Goal: Task Accomplishment & Management: Complete application form

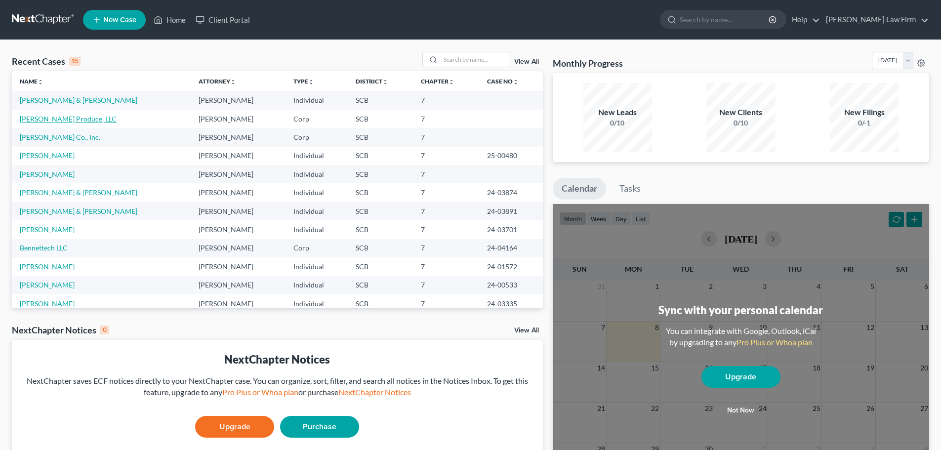
click at [52, 118] on link "[PERSON_NAME] Produce, LLC" at bounding box center [68, 119] width 97 height 8
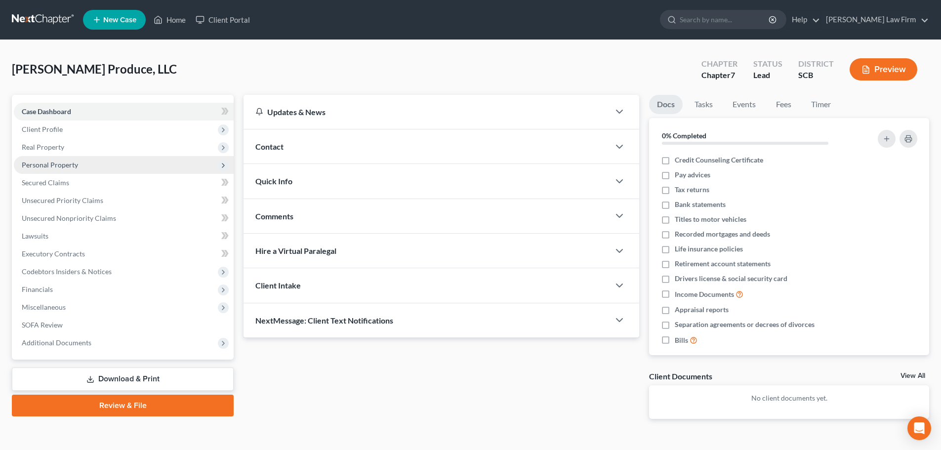
click at [51, 165] on span "Personal Property" at bounding box center [50, 165] width 56 height 8
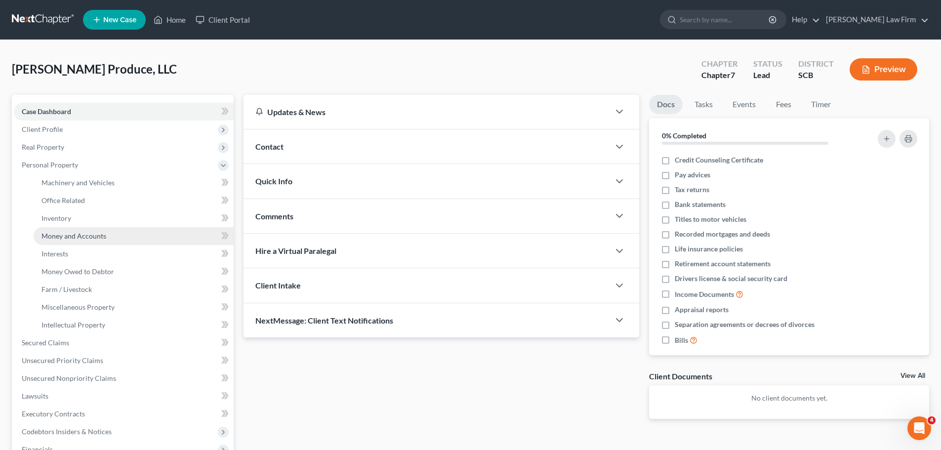
click at [65, 235] on span "Money and Accounts" at bounding box center [74, 236] width 65 height 8
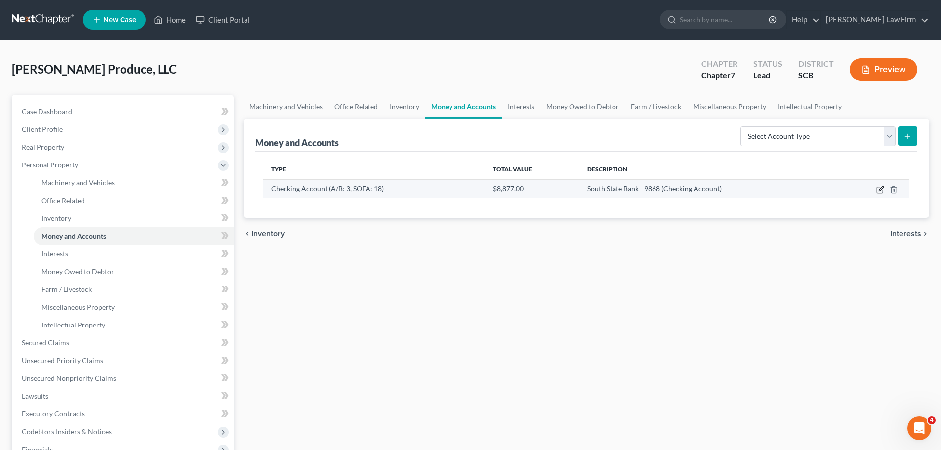
click at [881, 190] on icon "button" at bounding box center [881, 188] width 4 height 4
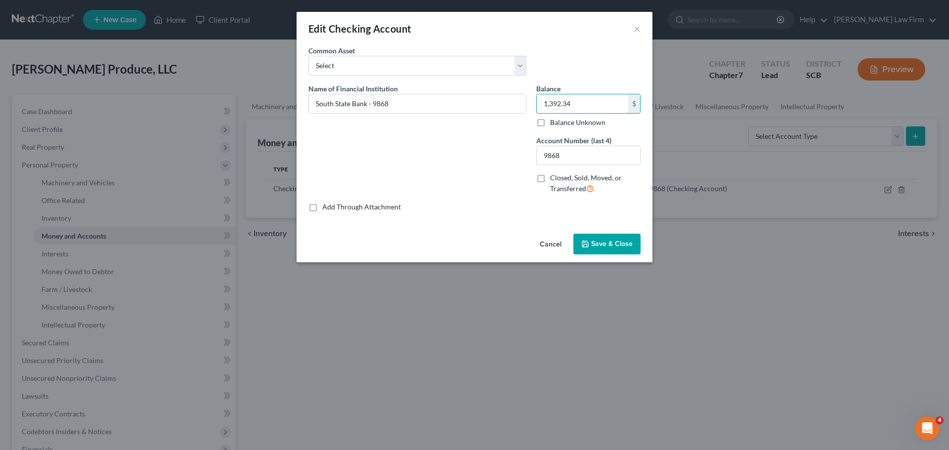
type input "1,392.34"
click at [613, 244] on span "Save & Close" at bounding box center [612, 244] width 42 height 8
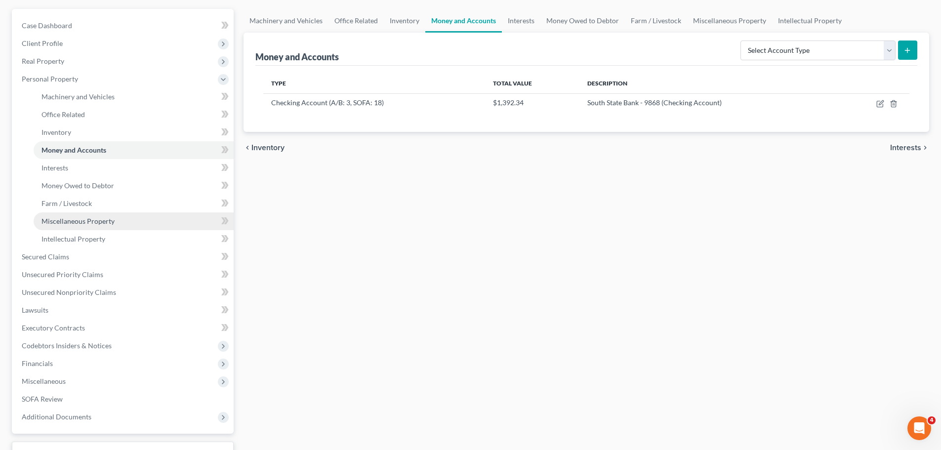
scroll to position [86, 0]
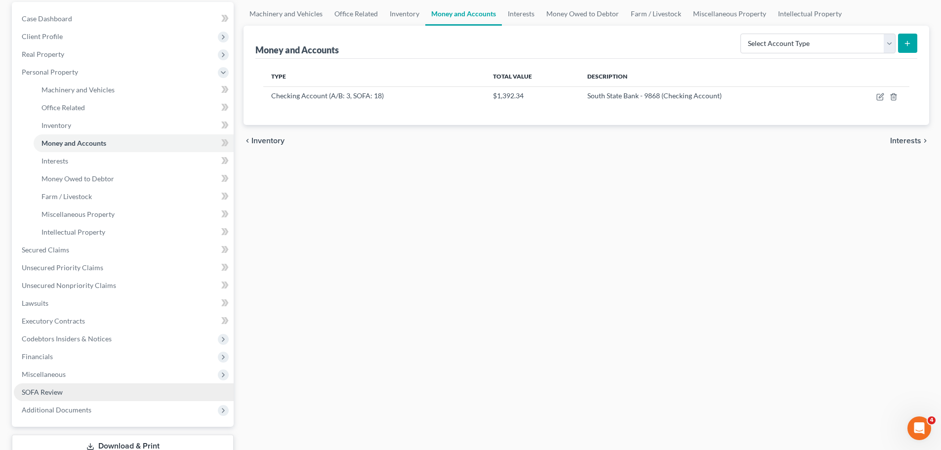
click at [49, 394] on span "SOFA Review" at bounding box center [42, 392] width 41 height 8
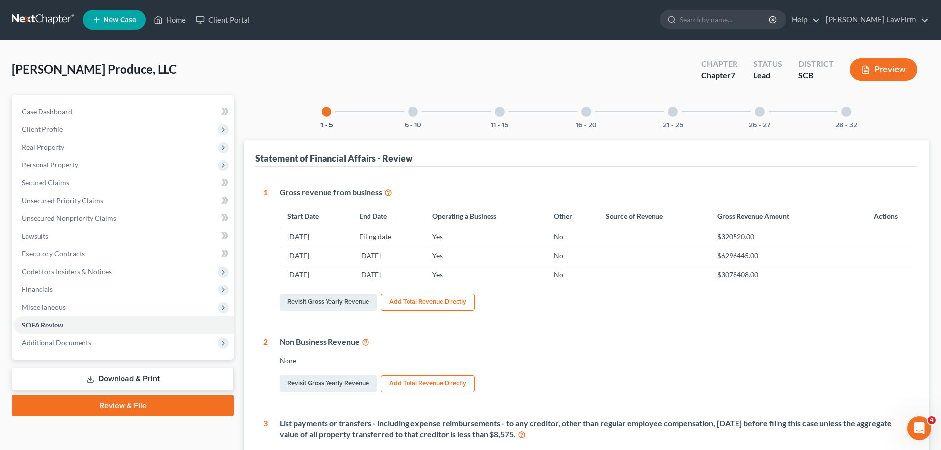
click at [419, 114] on div "6 - 10" at bounding box center [413, 112] width 34 height 34
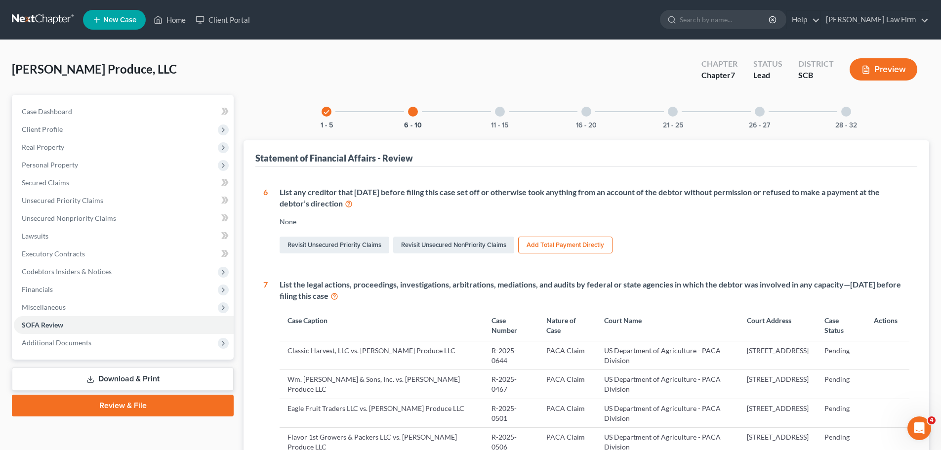
click at [498, 111] on div at bounding box center [500, 112] width 10 height 10
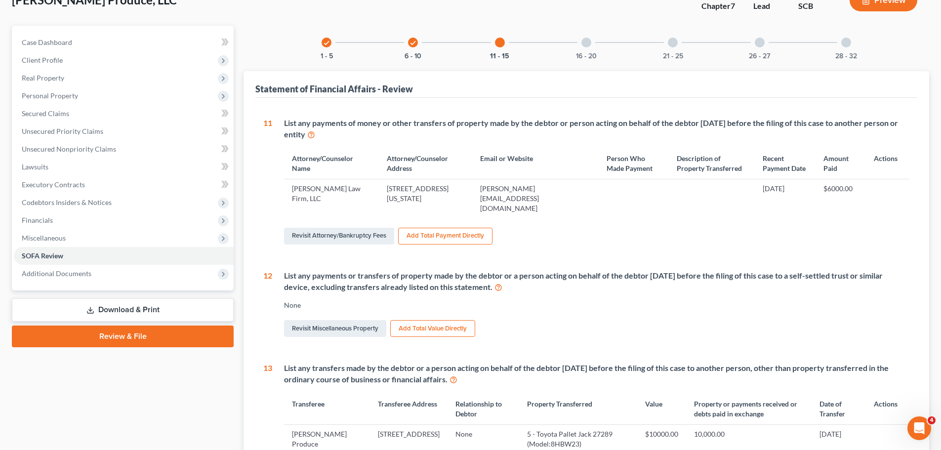
scroll to position [99, 0]
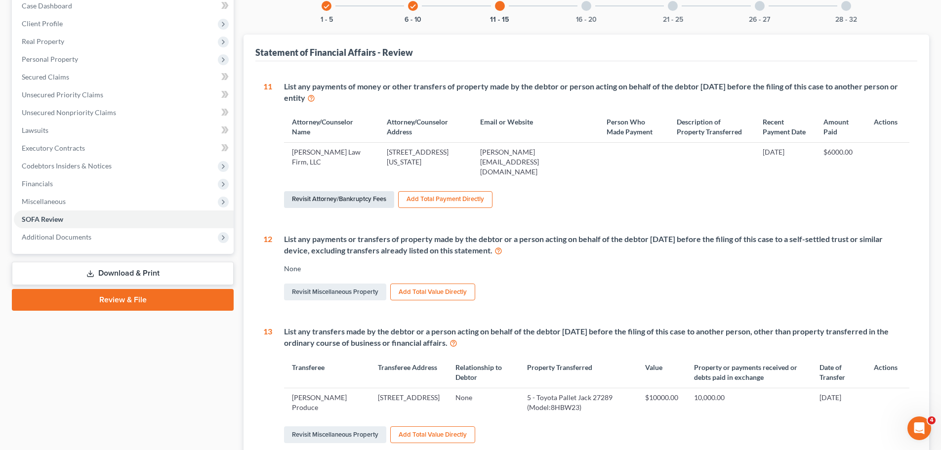
click at [324, 193] on link "Revisit Attorney/Bankruptcy Fees" at bounding box center [339, 199] width 110 height 17
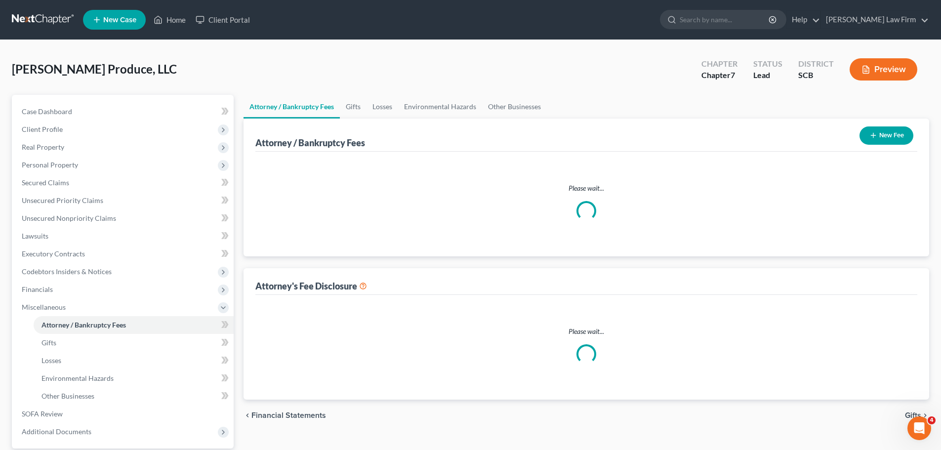
select select "0"
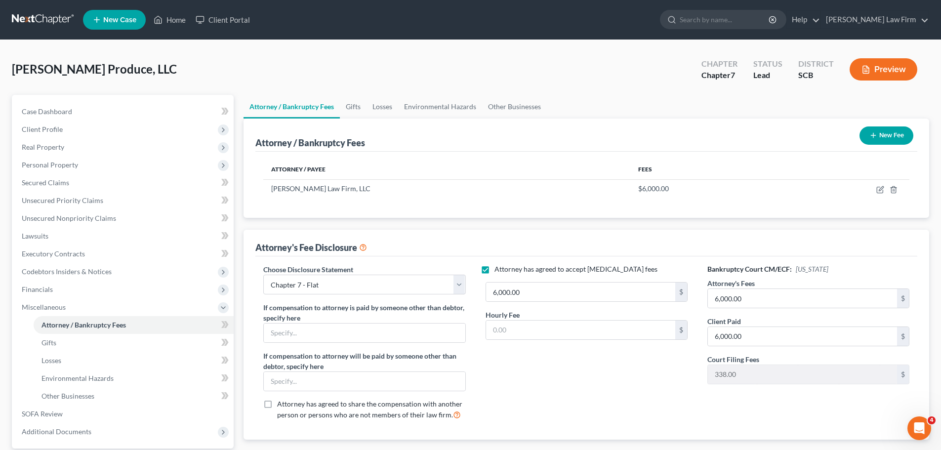
click at [913, 133] on button "New Fee" at bounding box center [887, 135] width 54 height 18
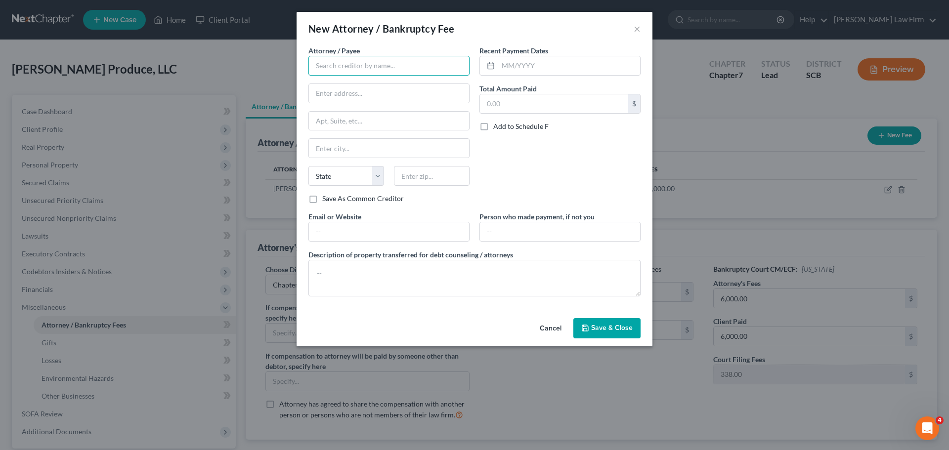
click at [416, 64] on input "text" at bounding box center [388, 66] width 161 height 20
type input "g"
type input "[PERSON_NAME] Law Firm, LLC"
type input "[STREET_ADDRESS][US_STATE]"
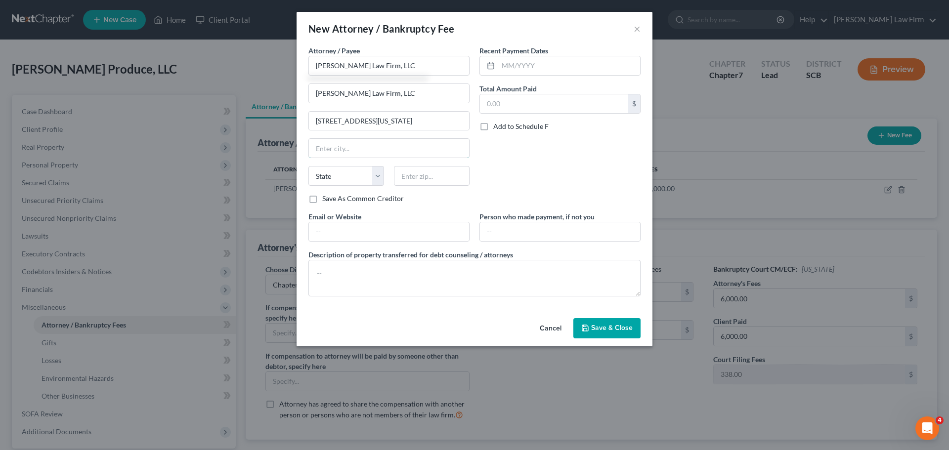
type input "Columbia"
select select "42"
type input "29201"
type input "[PERSON_NAME][EMAIL_ADDRESS][DOMAIN_NAME]"
drag, startPoint x: 396, startPoint y: 92, endPoint x: 313, endPoint y: 96, distance: 83.1
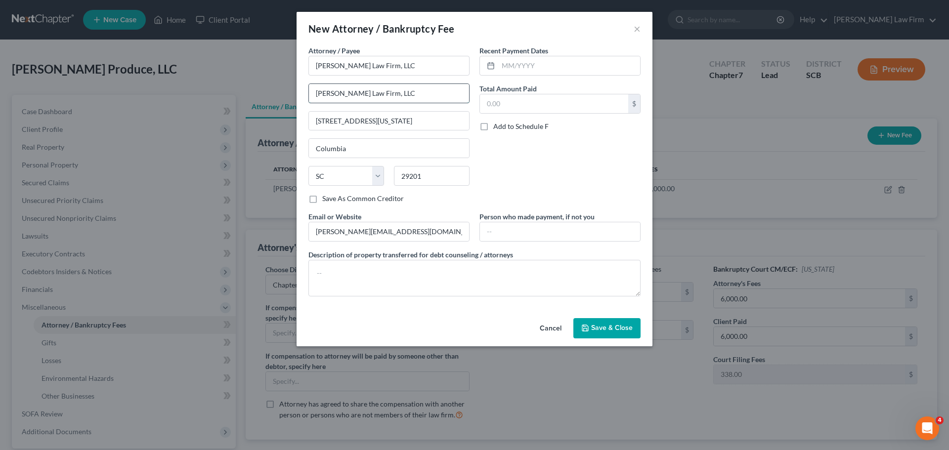
click at [312, 96] on input "[PERSON_NAME] Law Firm, LLC" at bounding box center [389, 93] width 160 height 19
click at [539, 235] on input "text" at bounding box center [560, 231] width 160 height 19
click at [555, 160] on div "Recent Payment Dates Total Amount Paid $ Add to Schedule F" at bounding box center [559, 128] width 171 height 166
click at [512, 65] on input "text" at bounding box center [569, 65] width 142 height 19
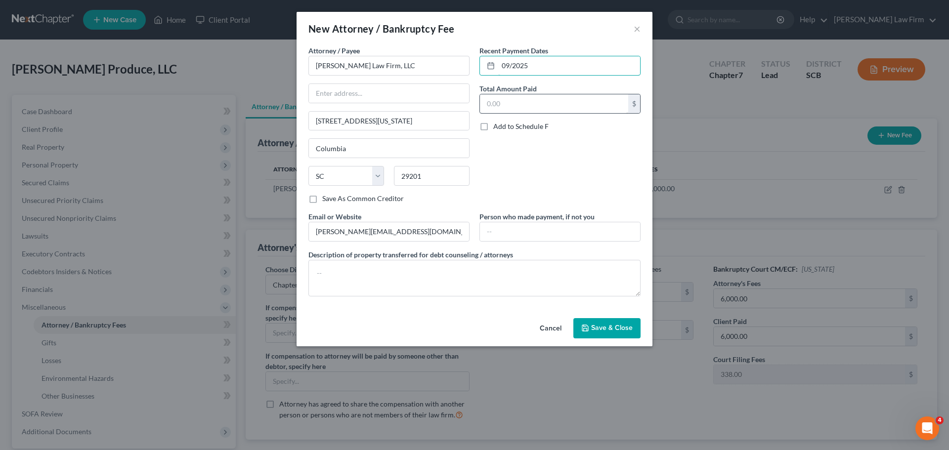
type input "09/2025"
click at [508, 103] on input "text" at bounding box center [554, 103] width 148 height 19
type input "7,180.00"
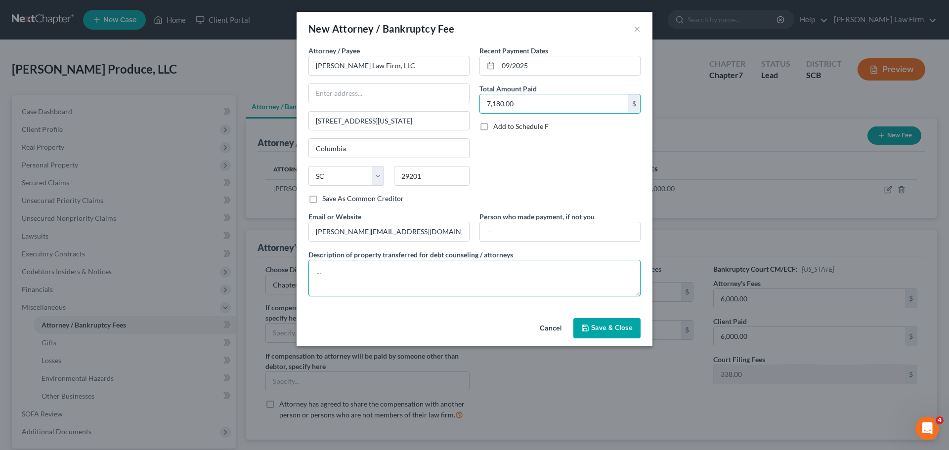
click at [346, 269] on textarea at bounding box center [474, 278] width 332 height 37
type textarea "D"
type textarea "Legal Fees for defense of PACA claims."
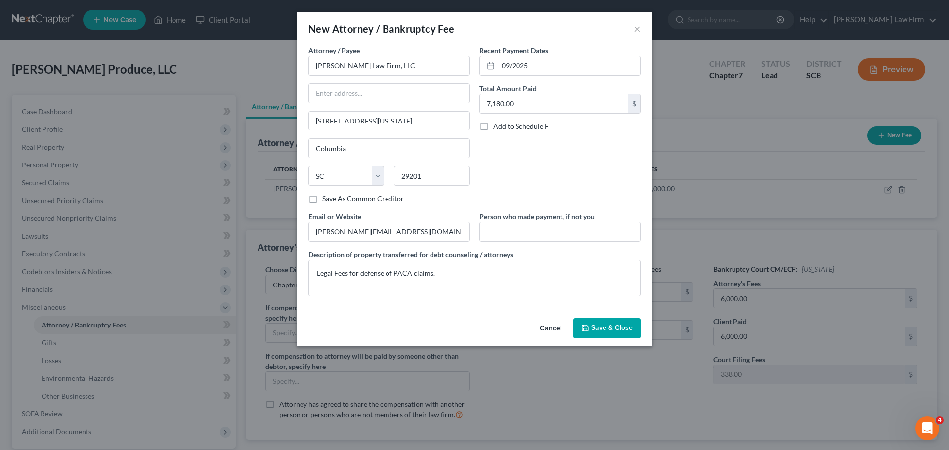
click at [587, 325] on icon "button" at bounding box center [585, 328] width 6 height 6
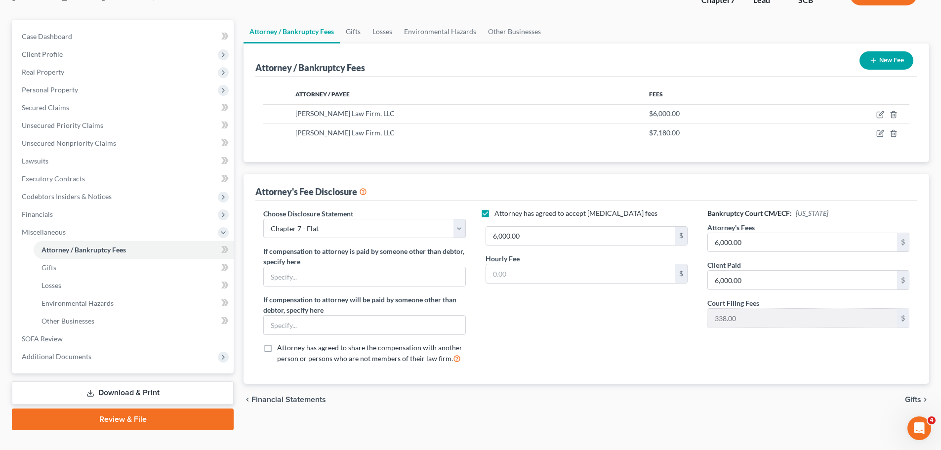
scroll to position [93, 0]
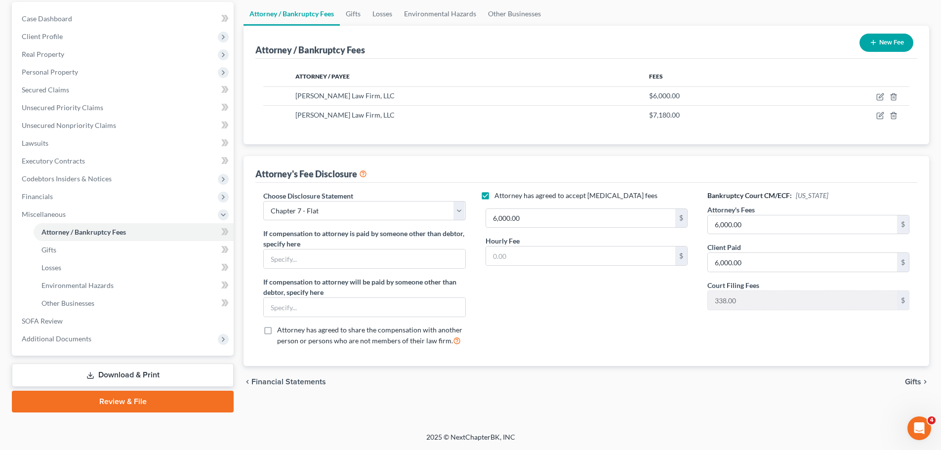
click at [144, 375] on link "Download & Print" at bounding box center [123, 375] width 222 height 23
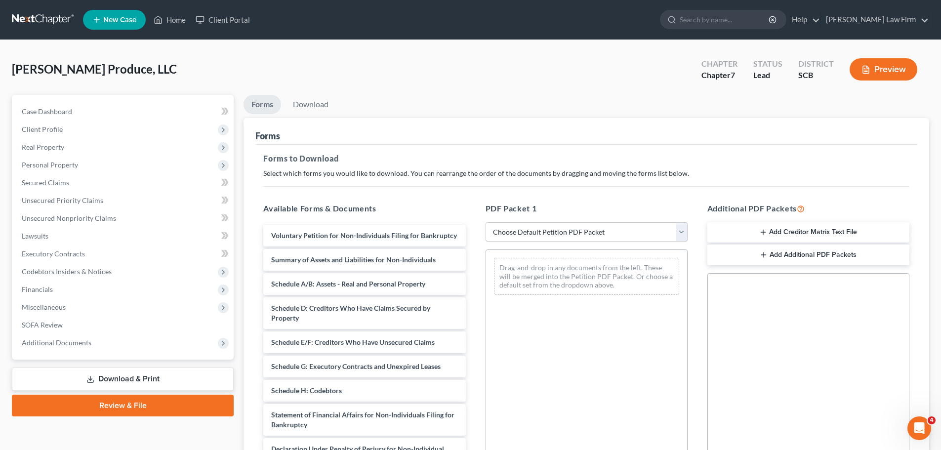
click at [681, 229] on select "Choose Default Petition PDF Packet Complete Bankruptcy Petition (all forms and …" at bounding box center [587, 232] width 202 height 20
select select "0"
click at [486, 222] on select "Choose Default Petition PDF Packet Complete Bankruptcy Petition (all forms and …" at bounding box center [587, 232] width 202 height 20
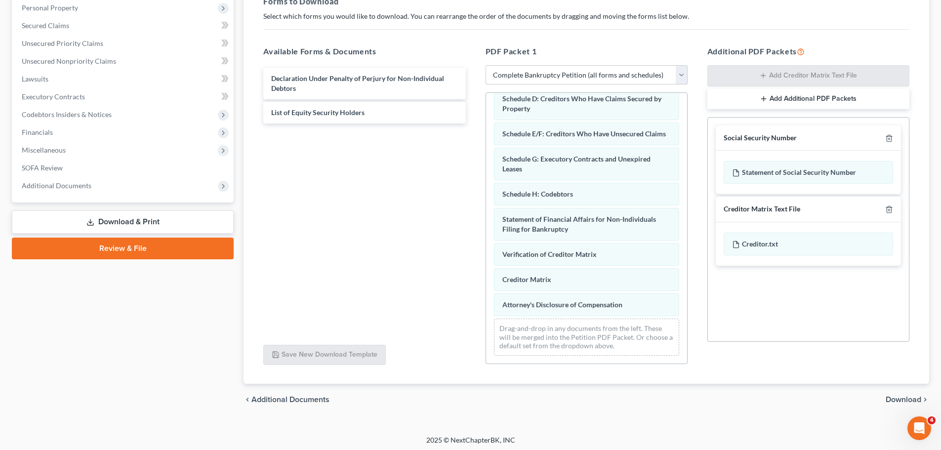
scroll to position [160, 0]
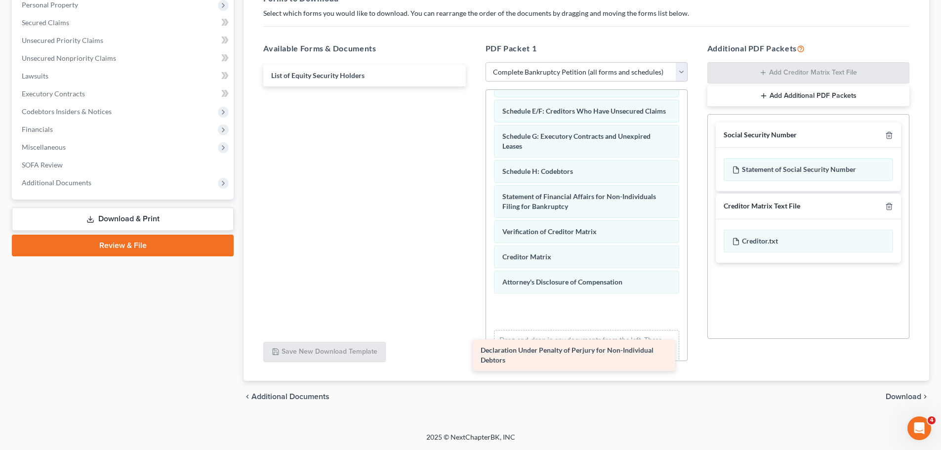
drag, startPoint x: 317, startPoint y: 76, endPoint x: 526, endPoint y: 351, distance: 345.5
click at [473, 86] on div "Declaration Under Penalty of Perjury for Non-Individual Debtors Declaration Und…" at bounding box center [364, 76] width 218 height 22
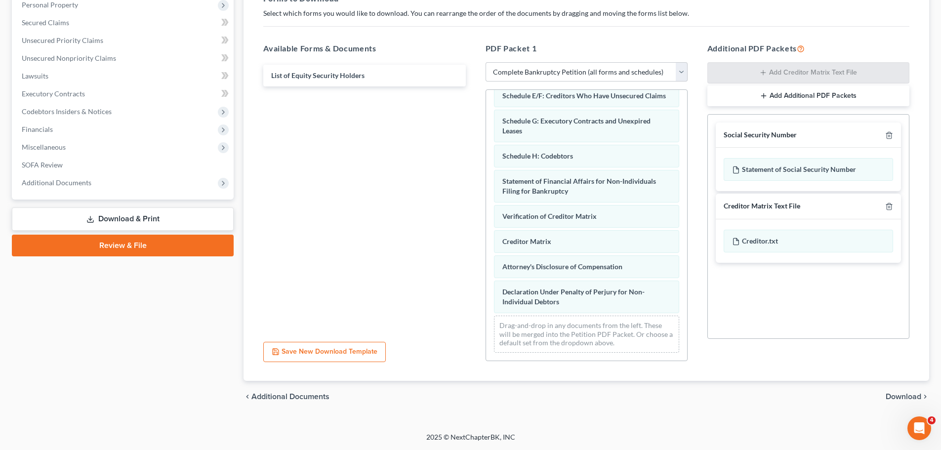
click at [894, 396] on span "Download" at bounding box center [904, 397] width 36 height 8
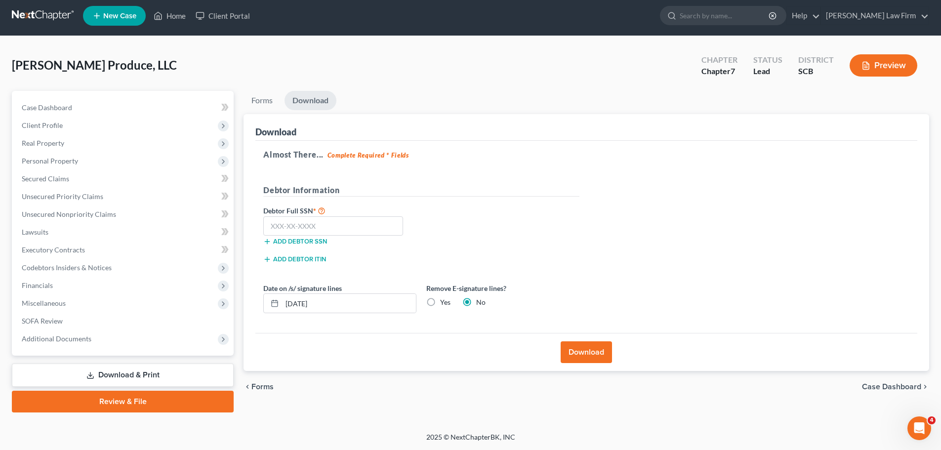
click at [587, 353] on button "Download" at bounding box center [586, 352] width 51 height 22
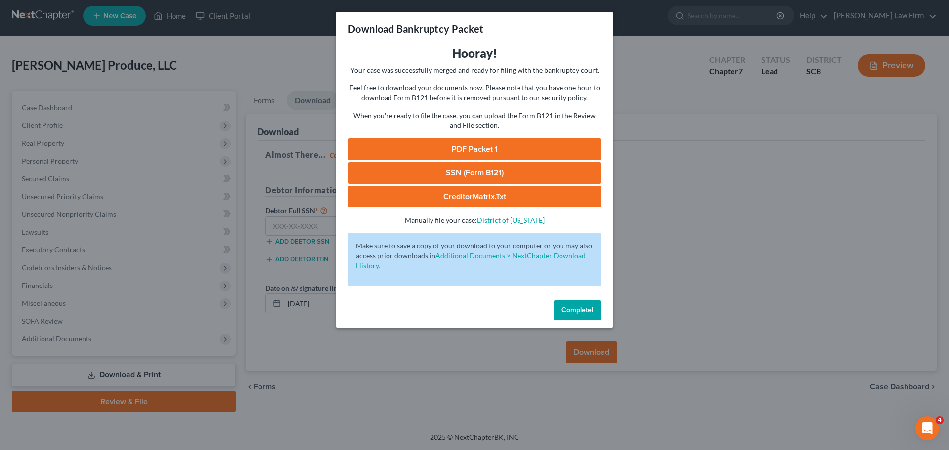
click at [454, 147] on link "PDF Packet 1" at bounding box center [474, 149] width 253 height 22
click at [481, 174] on link "SSN (Form B121)" at bounding box center [474, 173] width 253 height 22
click at [581, 306] on span "Complete!" at bounding box center [577, 310] width 32 height 8
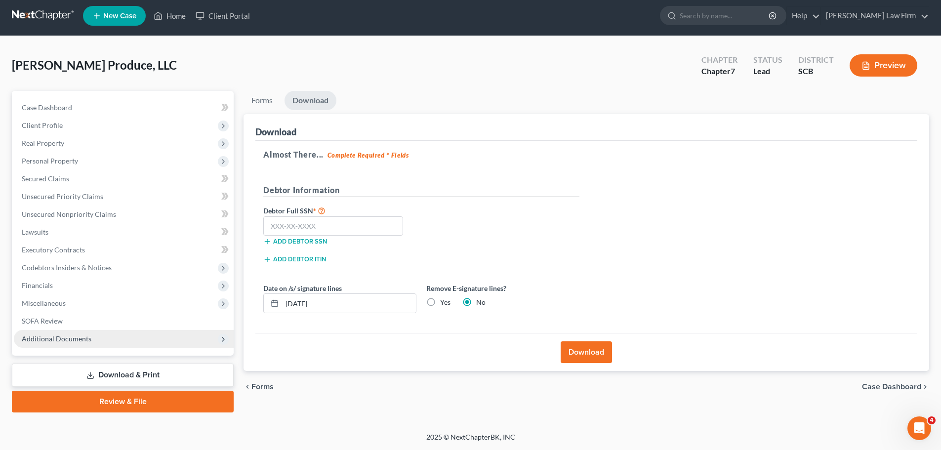
click at [57, 338] on span "Additional Documents" at bounding box center [57, 338] width 70 height 8
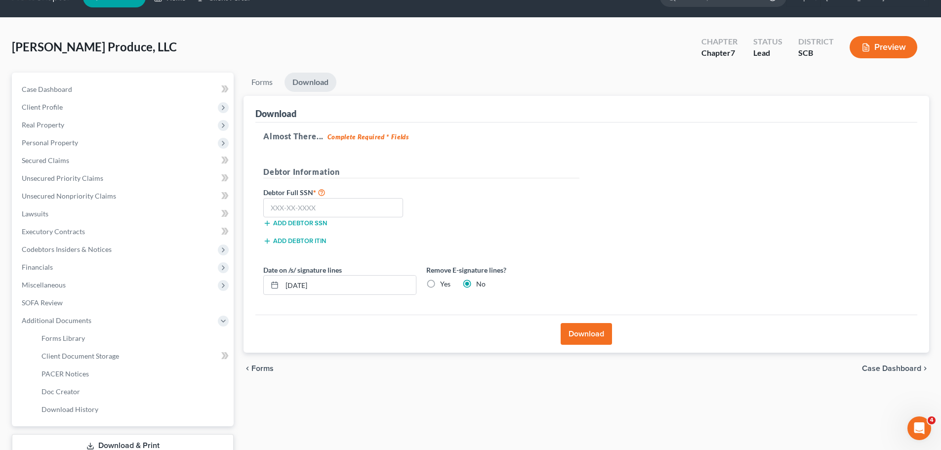
scroll to position [0, 0]
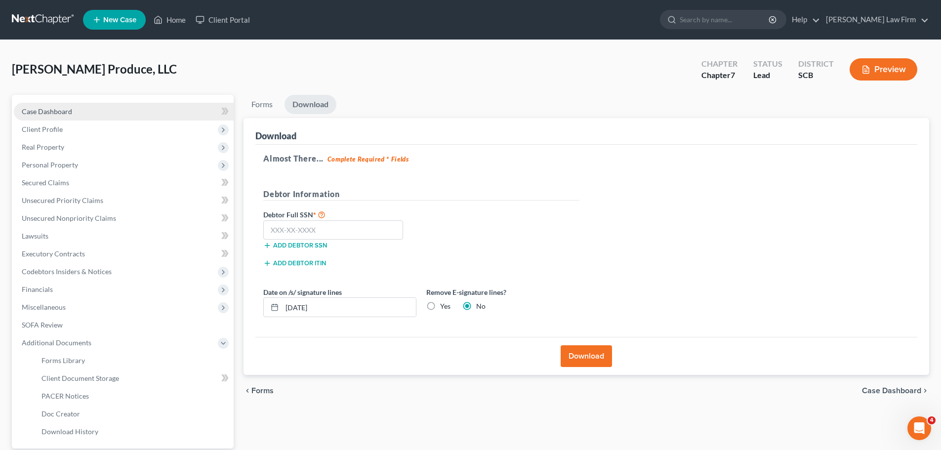
click at [59, 105] on link "Case Dashboard" at bounding box center [124, 112] width 220 height 18
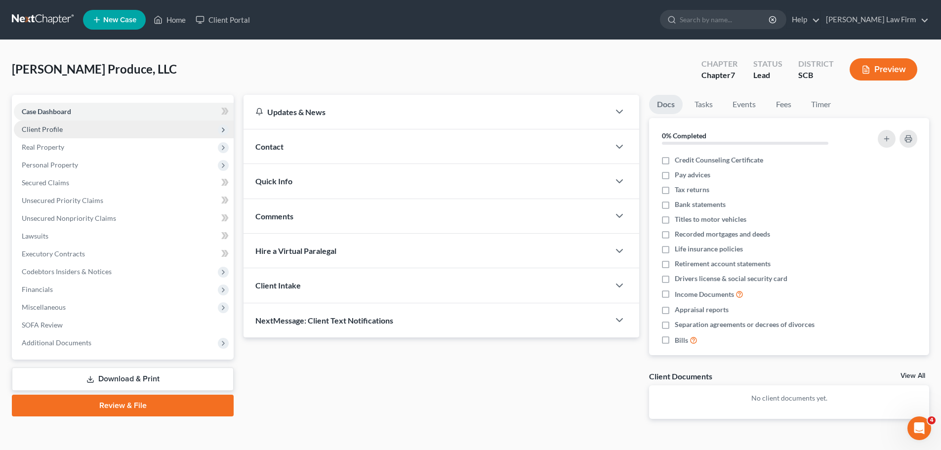
click at [50, 128] on span "Client Profile" at bounding box center [42, 129] width 41 height 8
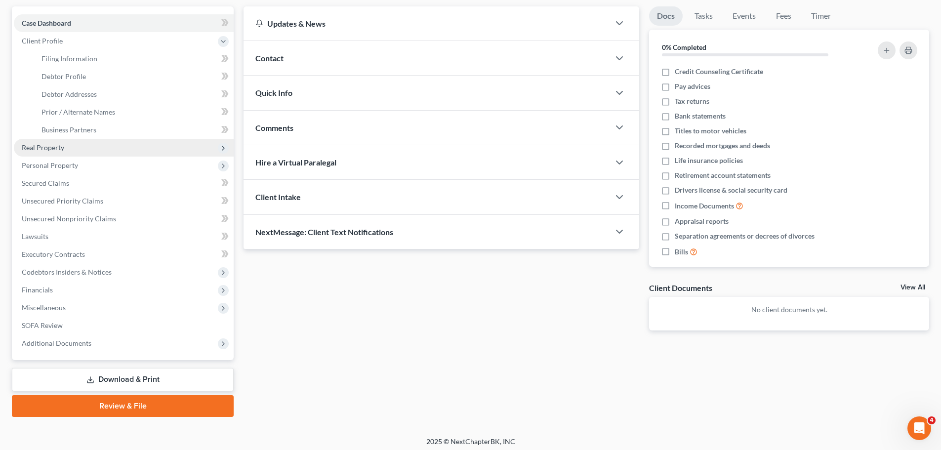
scroll to position [93, 0]
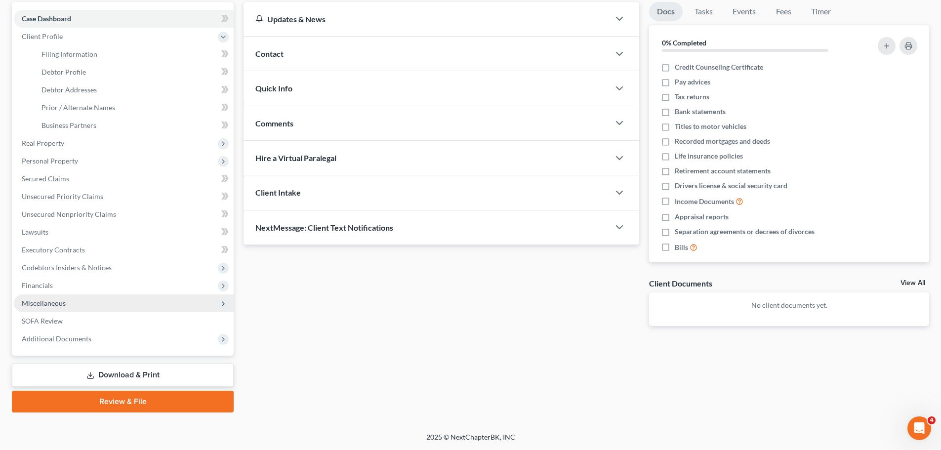
click at [55, 305] on span "Miscellaneous" at bounding box center [44, 303] width 44 height 8
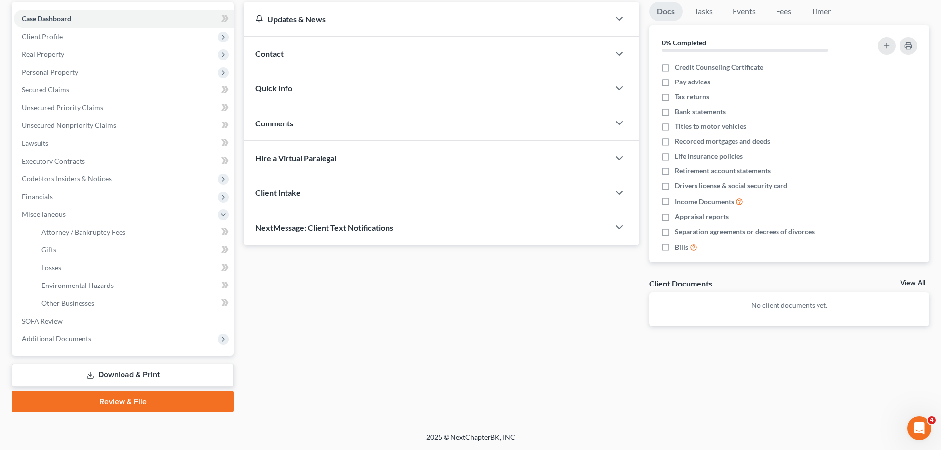
click at [128, 369] on link "Download & Print" at bounding box center [123, 375] width 222 height 23
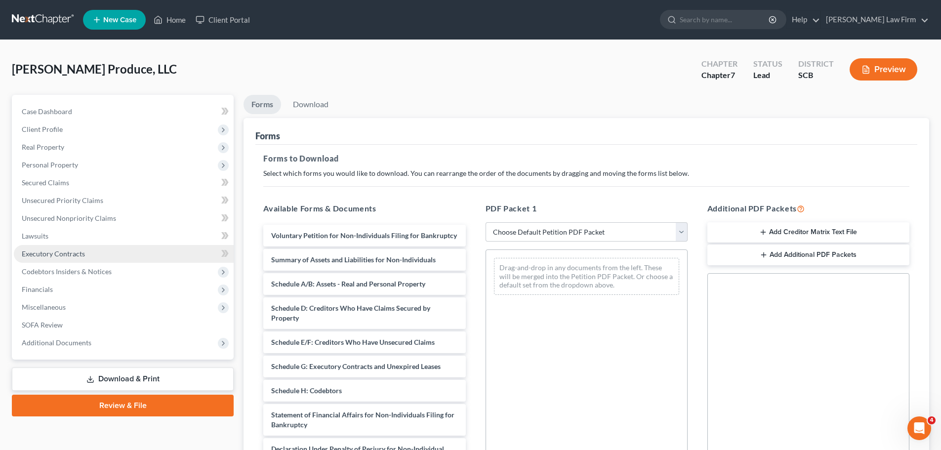
click at [42, 250] on span "Executory Contracts" at bounding box center [53, 254] width 63 height 8
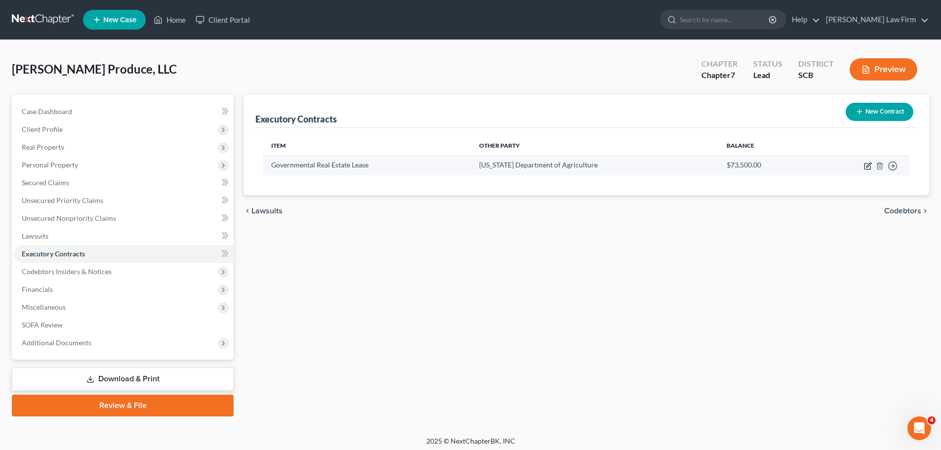
click at [868, 167] on icon "button" at bounding box center [868, 166] width 8 height 8
select select "3"
select select "42"
select select "2"
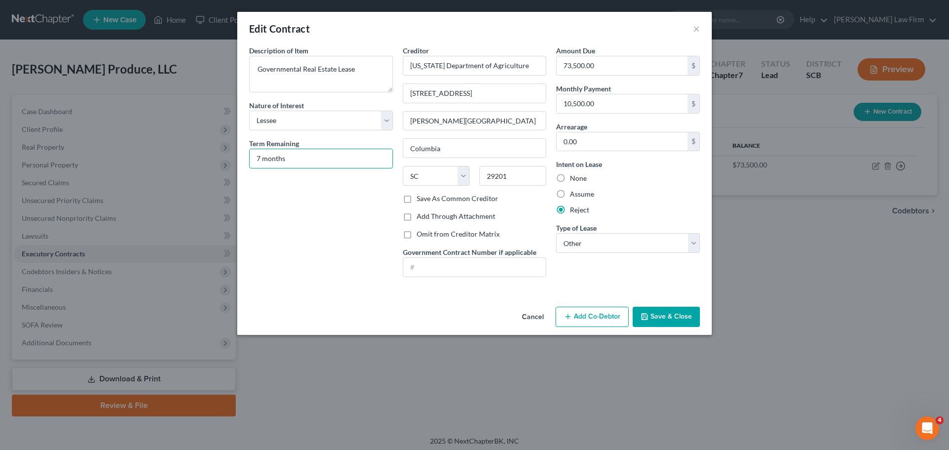
drag, startPoint x: 305, startPoint y: 162, endPoint x: 205, endPoint y: 153, distance: 100.7
click at [212, 155] on div "Edit Contract × Description of non-residential real property * Description of I…" at bounding box center [474, 225] width 949 height 450
click at [620, 237] on select "Select Real Estate Car Other" at bounding box center [628, 243] width 144 height 20
select select "0"
click at [556, 233] on select "Select Real Estate Car Other" at bounding box center [628, 243] width 144 height 20
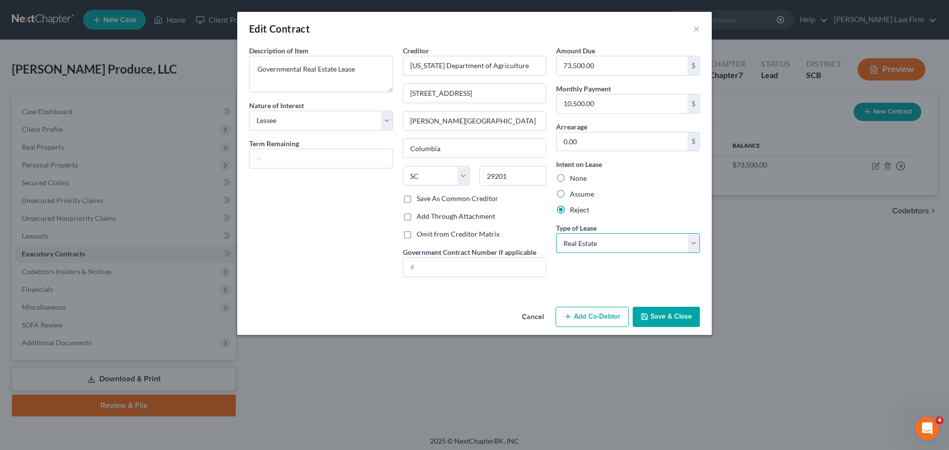
click at [631, 245] on select "Select Real Estate Car Other" at bounding box center [628, 243] width 144 height 20
click at [556, 233] on select "Select Real Estate Car Other" at bounding box center [628, 243] width 144 height 20
type input "[US_STATE] Department of Agriculture"
type input "[STREET_ADDRESS]"
click at [669, 313] on button "Save & Close" at bounding box center [665, 317] width 67 height 21
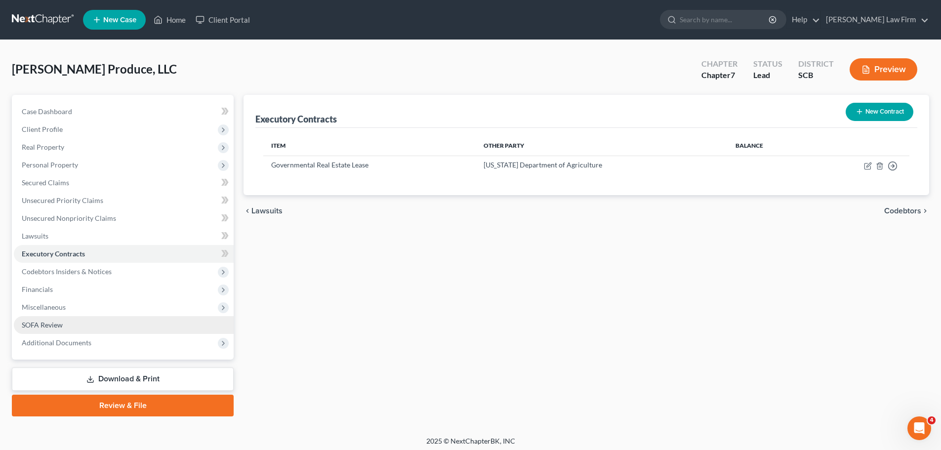
click at [29, 327] on span "SOFA Review" at bounding box center [42, 325] width 41 height 8
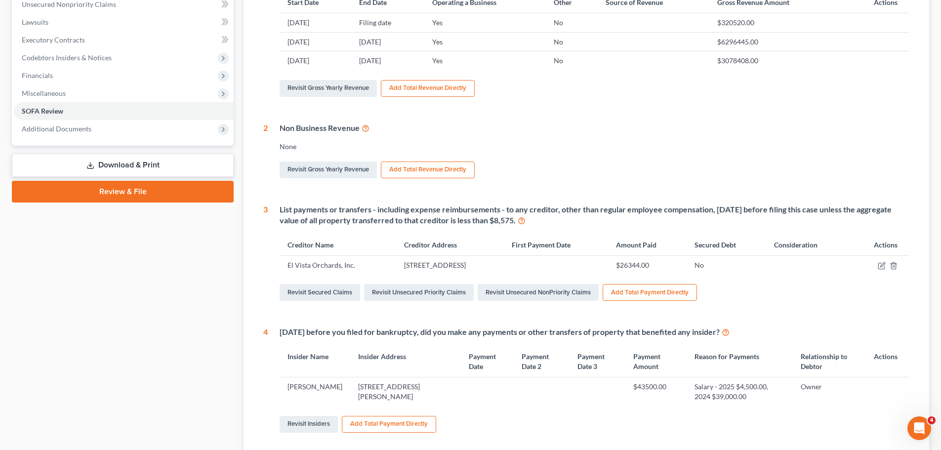
scroll to position [259, 0]
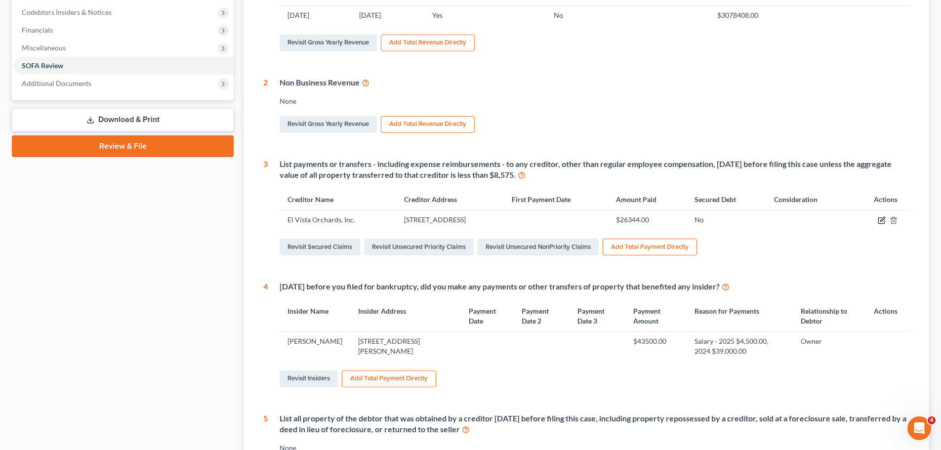
click at [882, 222] on icon "button" at bounding box center [882, 220] width 8 height 8
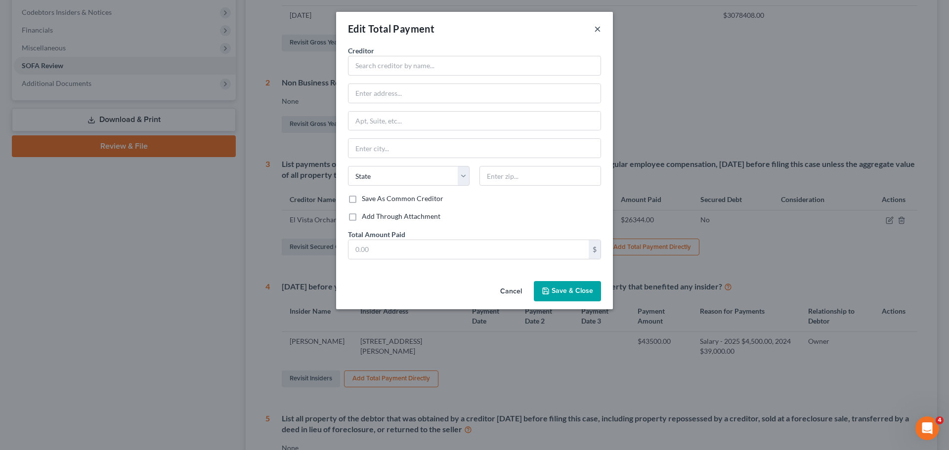
click at [600, 29] on button "×" at bounding box center [597, 29] width 7 height 12
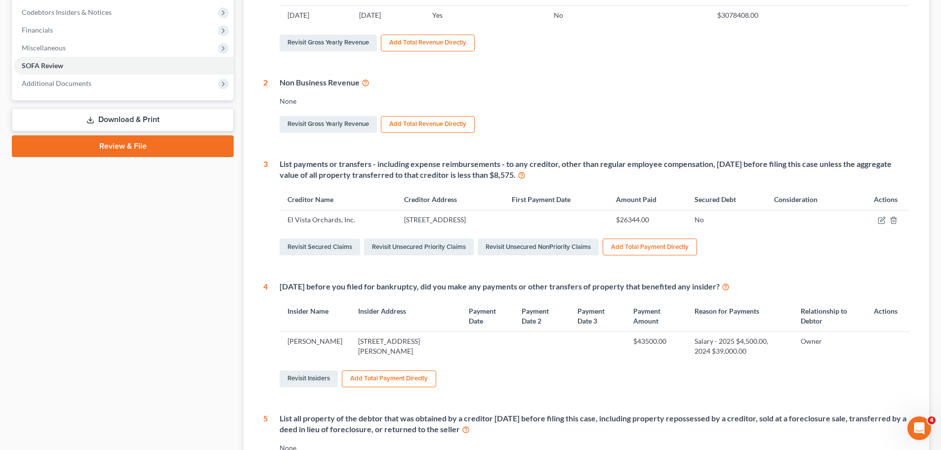
click at [633, 246] on button "Add Total Payment Directly" at bounding box center [650, 247] width 94 height 17
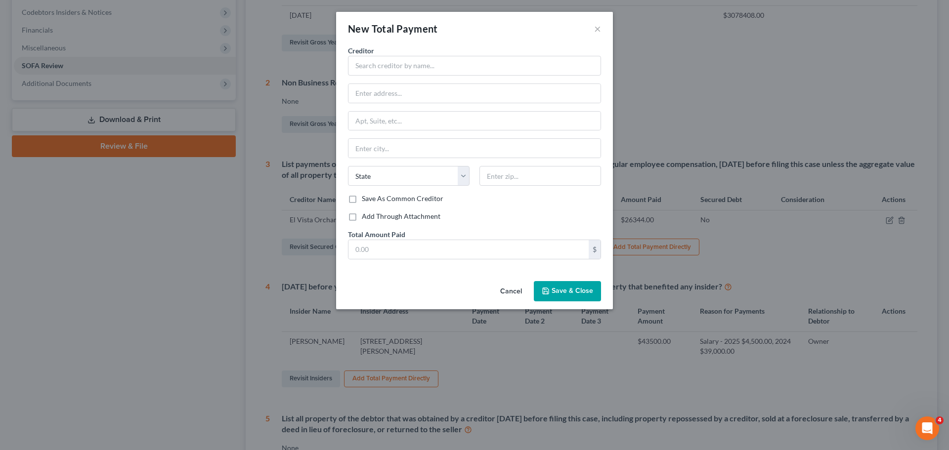
click at [516, 288] on button "Cancel" at bounding box center [511, 292] width 38 height 20
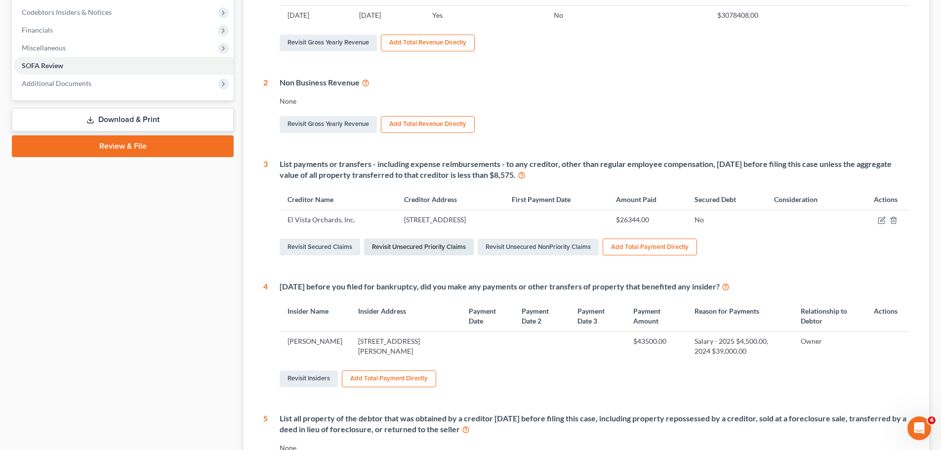
click at [405, 249] on link "Revisit Unsecured Priority Claims" at bounding box center [419, 247] width 110 height 17
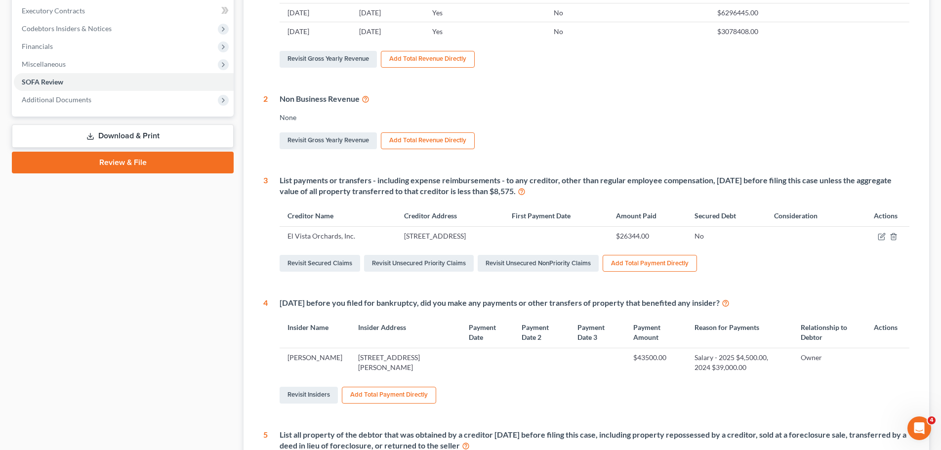
scroll to position [288, 0]
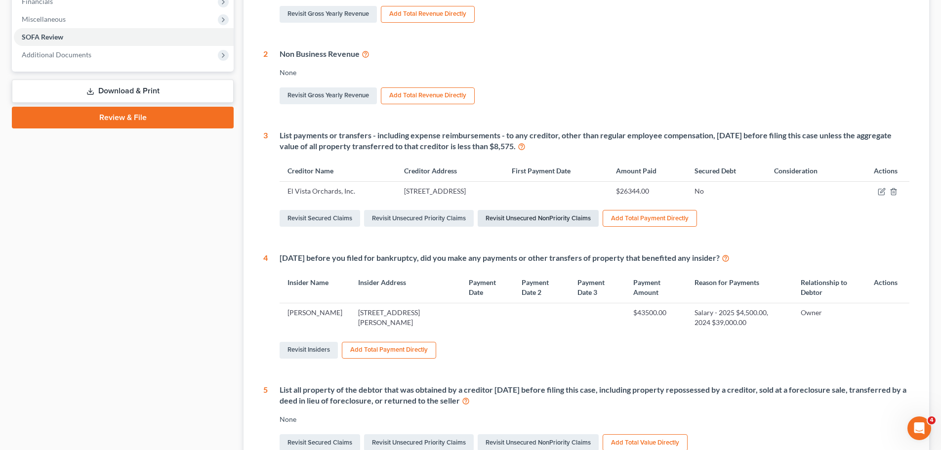
click at [533, 216] on link "Revisit Unsecured NonPriority Claims" at bounding box center [538, 218] width 121 height 17
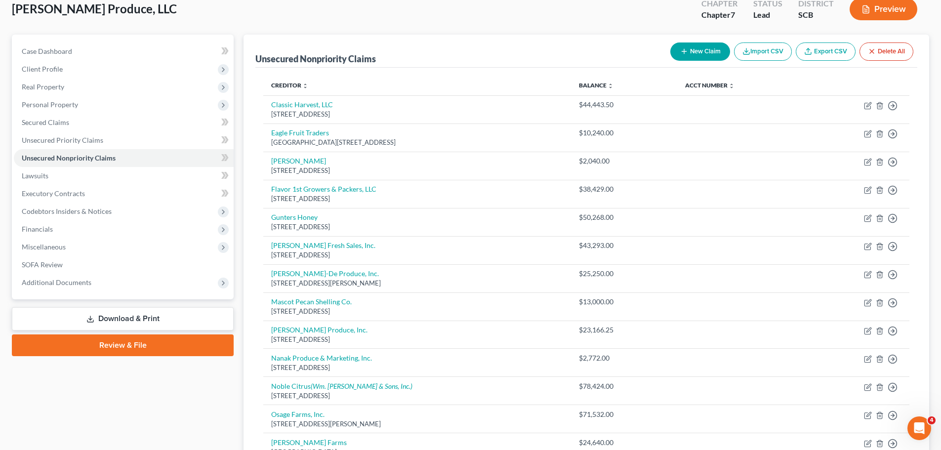
scroll to position [23, 0]
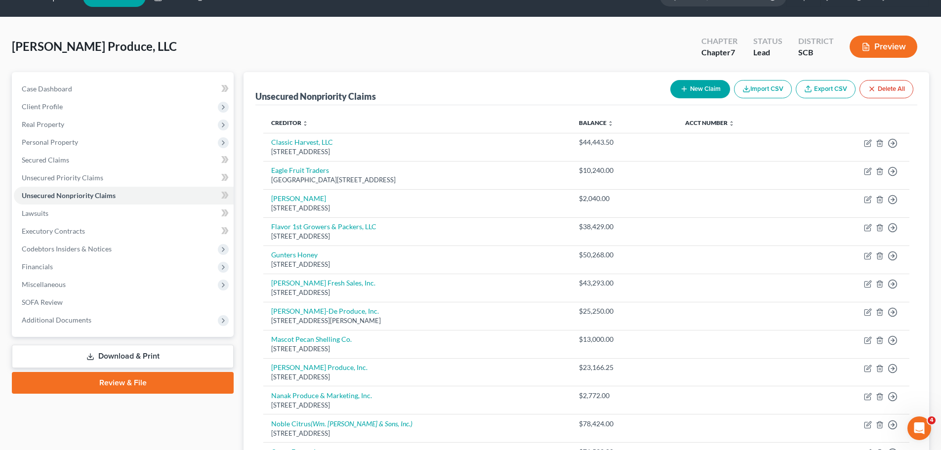
click at [708, 85] on button "New Claim" at bounding box center [700, 89] width 60 height 18
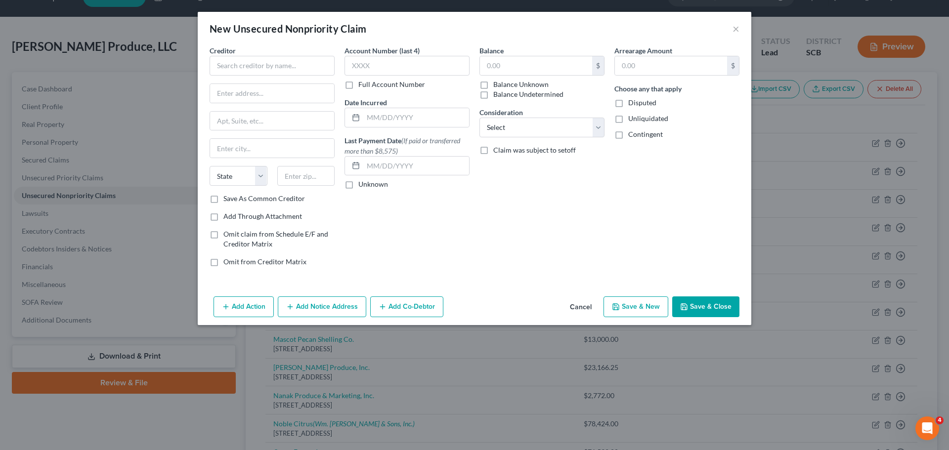
click at [215, 77] on div "Creditor * State [US_STATE] AK AR AZ CA CO [GEOGRAPHIC_DATA] DE DC [GEOGRAPHIC_…" at bounding box center [271, 119] width 125 height 148
click at [250, 68] on input "text" at bounding box center [271, 66] width 125 height 20
type input "El Vista Orchards, Inc."
type input "[STREET_ADDRESS]"
click at [230, 150] on input "text" at bounding box center [272, 148] width 124 height 19
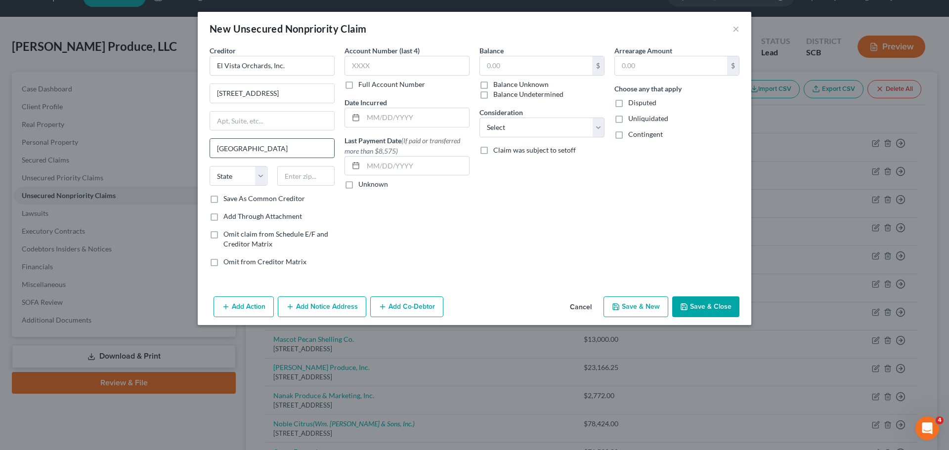
type input "[GEOGRAPHIC_DATA]"
select select "39"
type input "17320"
click at [223, 200] on label "Save As Common Creditor" at bounding box center [264, 199] width 82 height 10
click at [227, 200] on input "Save As Common Creditor" at bounding box center [230, 197] width 6 height 6
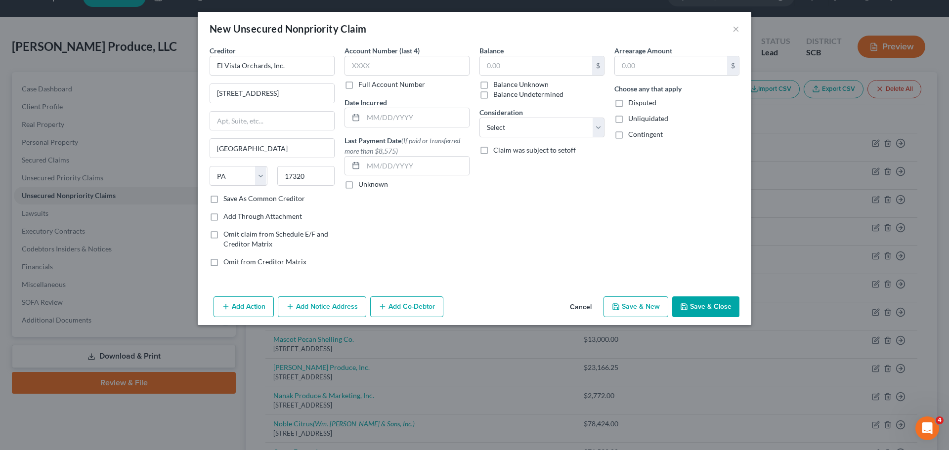
checkbox input "true"
click at [397, 168] on input "text" at bounding box center [416, 166] width 106 height 19
click at [493, 83] on label "Balance Unknown" at bounding box center [520, 85] width 55 height 10
click at [497, 83] on input "Balance Unknown" at bounding box center [500, 83] width 6 height 6
checkbox input "true"
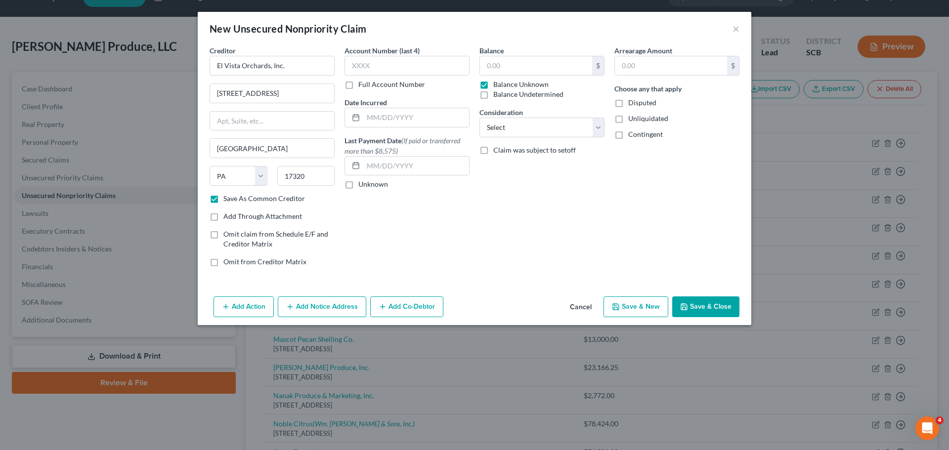
type input "0.00"
click at [514, 129] on select "Select Cable / Satellite Services Collection Agency Credit Card Debt Debt Couns…" at bounding box center [541, 128] width 125 height 20
select select "15"
click at [479, 118] on select "Select Cable / Satellite Services Collection Agency Credit Card Debt Debt Couns…" at bounding box center [541, 128] width 125 height 20
click at [377, 166] on input "text" at bounding box center [416, 166] width 106 height 19
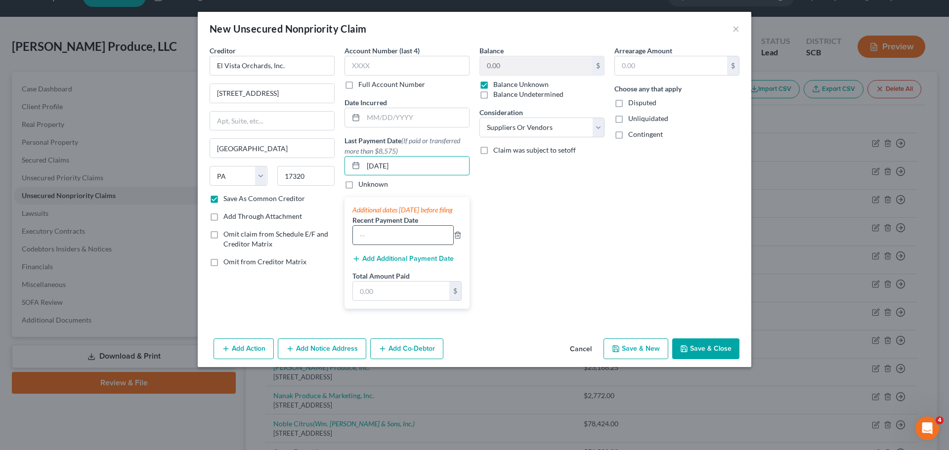
type input "[DATE]"
click at [385, 245] on input "text" at bounding box center [403, 235] width 100 height 19
type input "[DATE]"
click at [380, 300] on input "text" at bounding box center [401, 291] width 96 height 19
click at [418, 166] on input "[DATE]" at bounding box center [416, 166] width 106 height 19
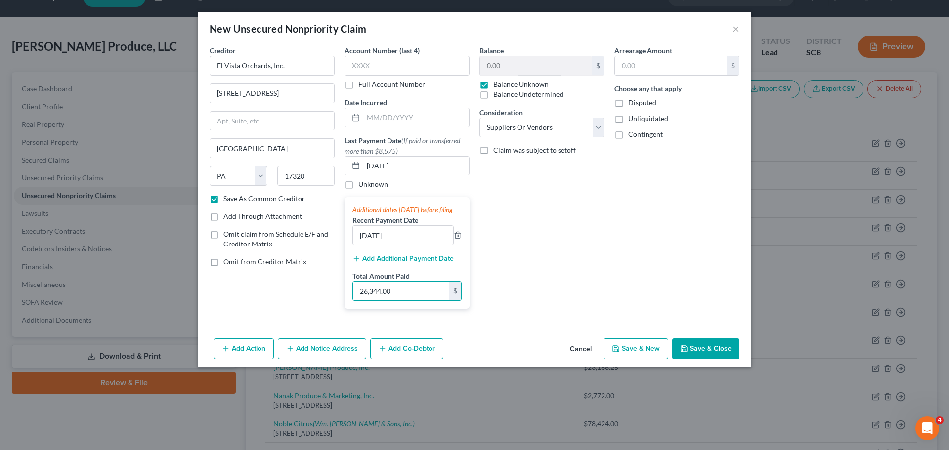
type input "26,344.00"
click at [725, 359] on button "Save & Close" at bounding box center [705, 348] width 67 height 21
checkbox input "false"
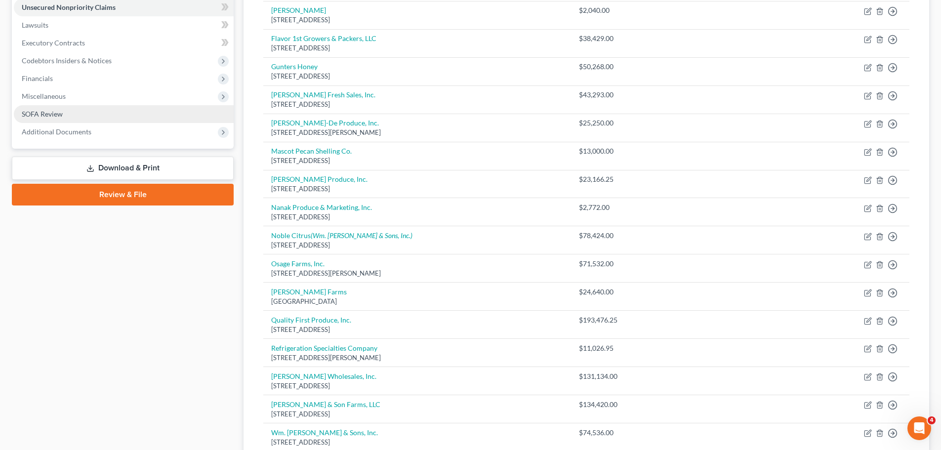
scroll to position [187, 0]
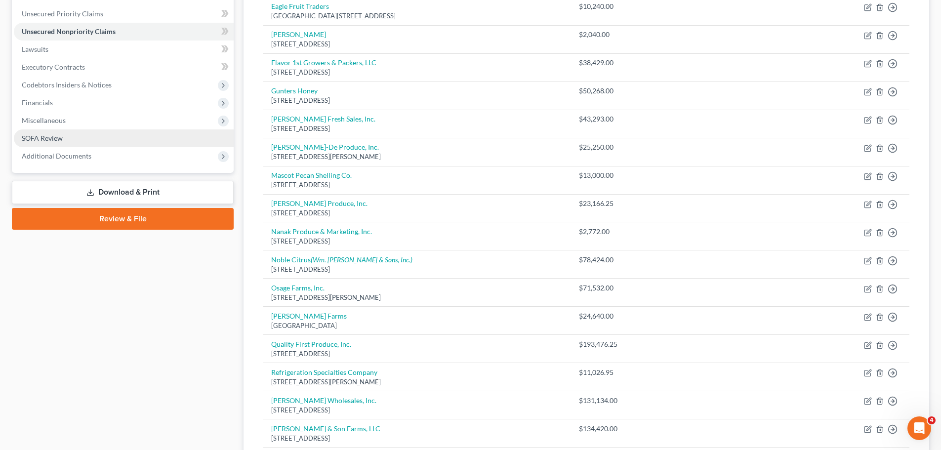
click at [50, 135] on span "SOFA Review" at bounding box center [42, 138] width 41 height 8
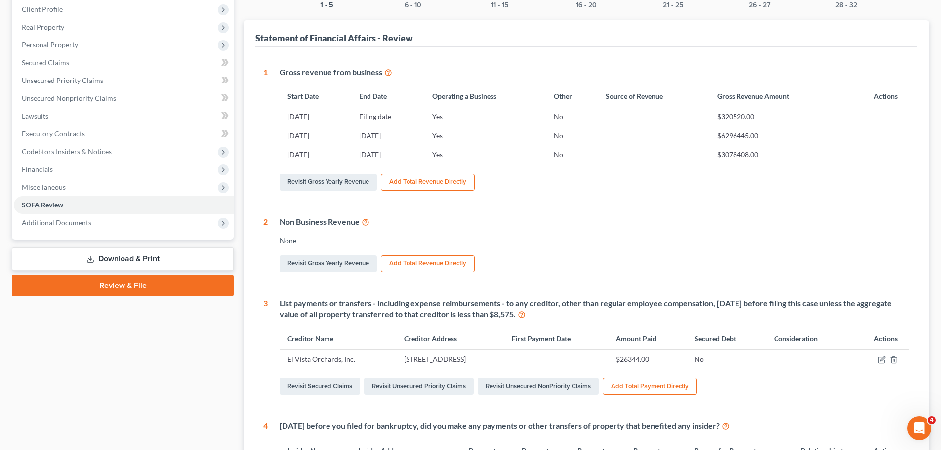
scroll to position [259, 0]
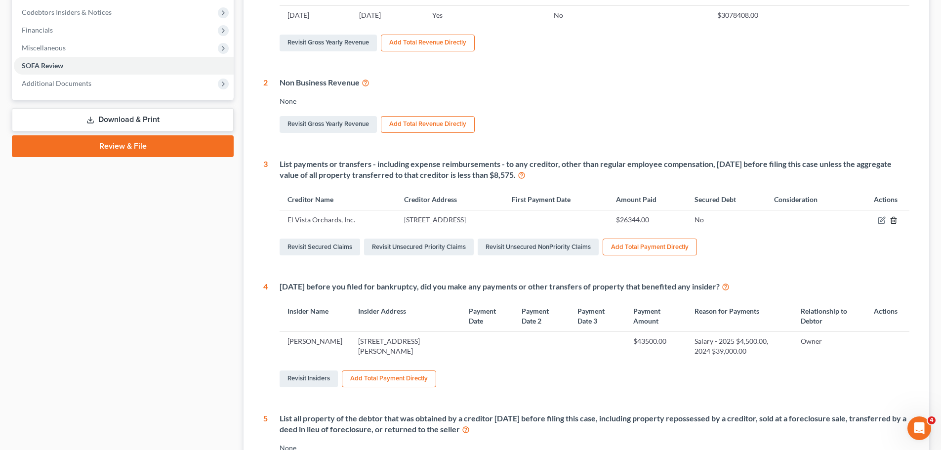
click at [897, 220] on icon "button" at bounding box center [894, 220] width 8 height 8
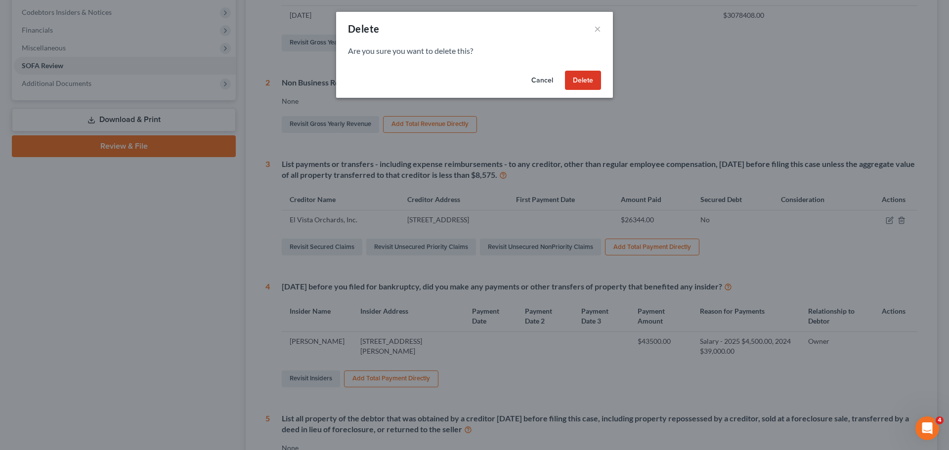
click at [595, 81] on button "Delete" at bounding box center [583, 81] width 36 height 20
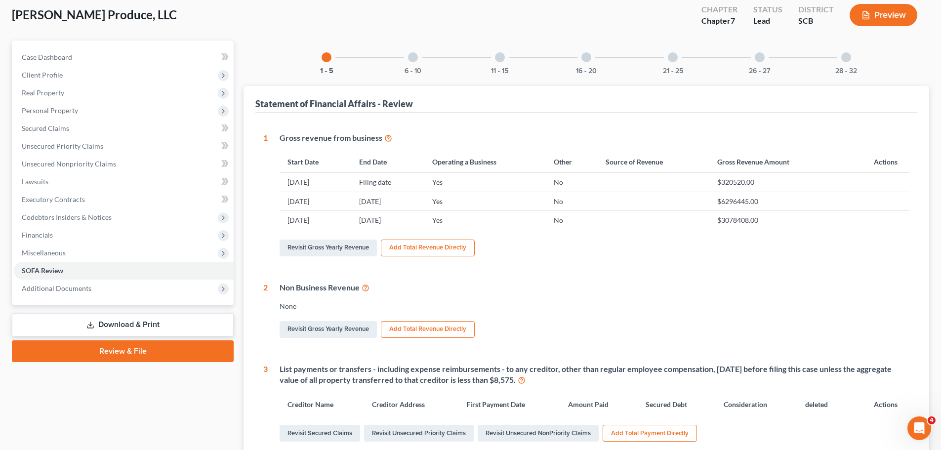
scroll to position [0, 0]
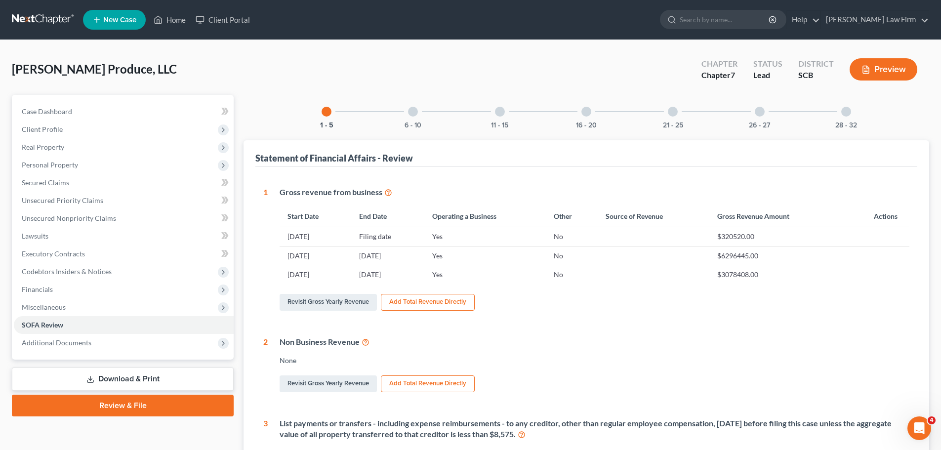
click at [120, 378] on link "Download & Print" at bounding box center [123, 379] width 222 height 23
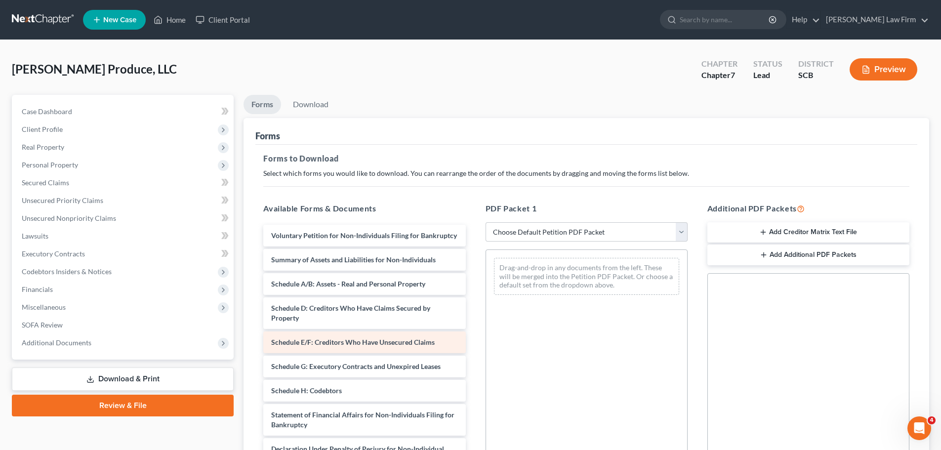
click at [320, 346] on span "Schedule E/F: Creditors Who Have Unsecured Claims" at bounding box center [353, 342] width 164 height 8
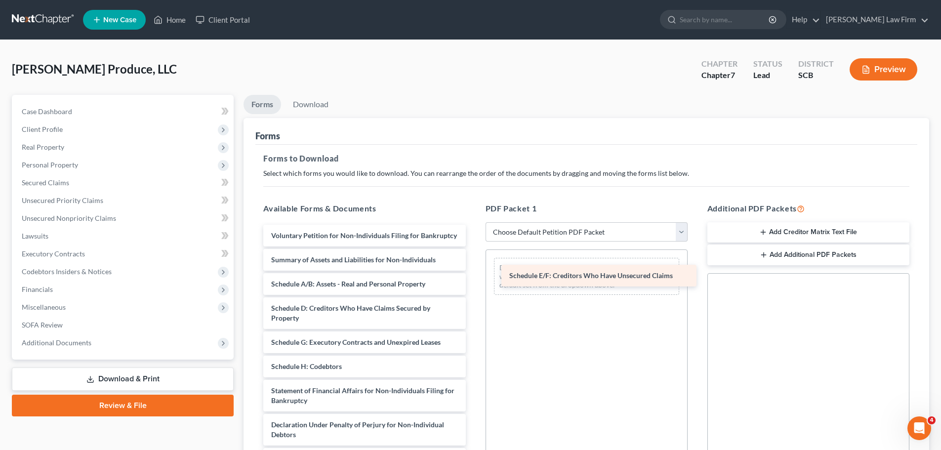
drag, startPoint x: 320, startPoint y: 349, endPoint x: 558, endPoint y: 273, distance: 250.2
click at [473, 273] on div "Schedule E/F: Creditors Who Have Unsecured Claims Voluntary Petition for Non-In…" at bounding box center [364, 384] width 218 height 318
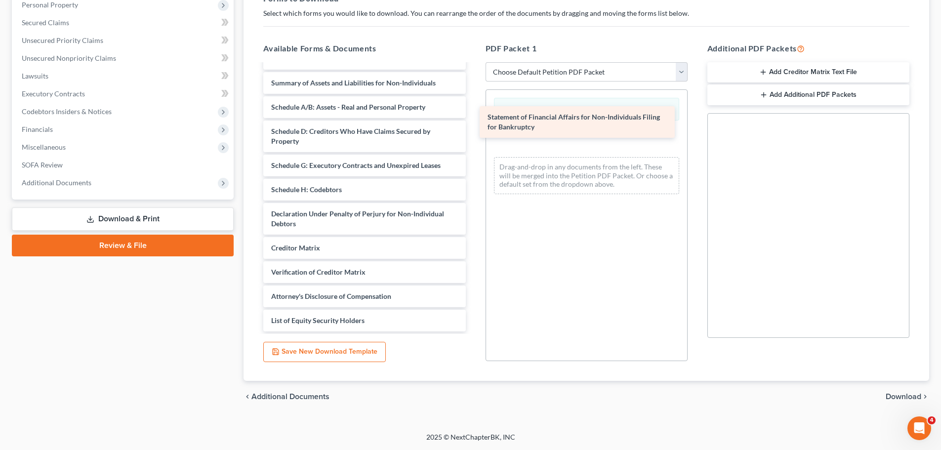
scroll to position [27, 0]
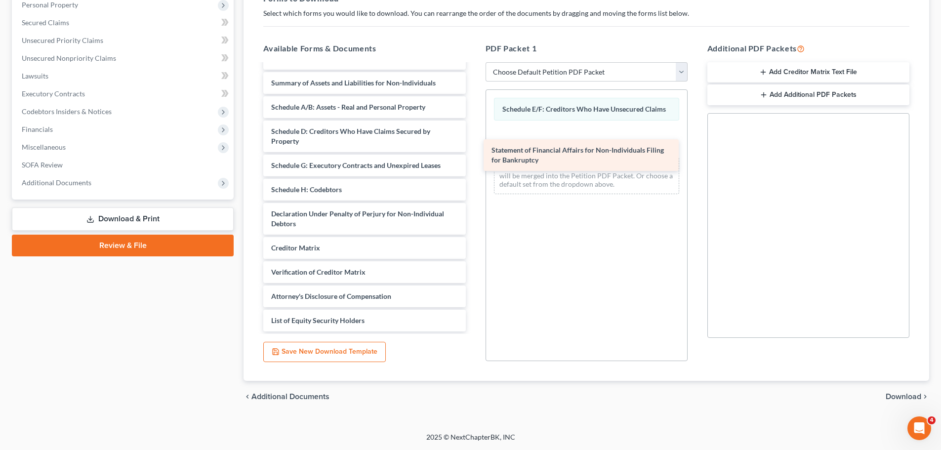
drag, startPoint x: 342, startPoint y: 188, endPoint x: 563, endPoint y: 158, distance: 222.3
click at [473, 158] on div "Statement of Financial Affairs for Non-Individuals Filing for Bankruptcy Volunt…" at bounding box center [364, 190] width 218 height 284
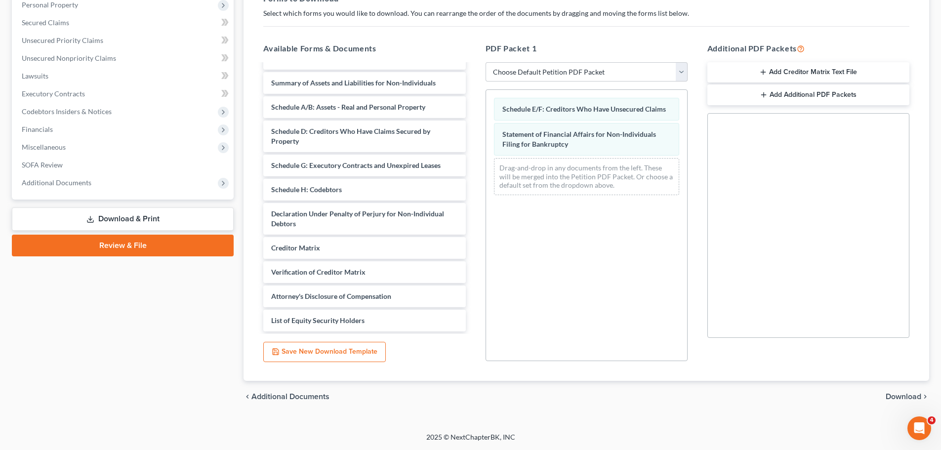
click at [139, 217] on link "Download & Print" at bounding box center [123, 219] width 222 height 23
click at [897, 397] on span "Download" at bounding box center [904, 397] width 36 height 8
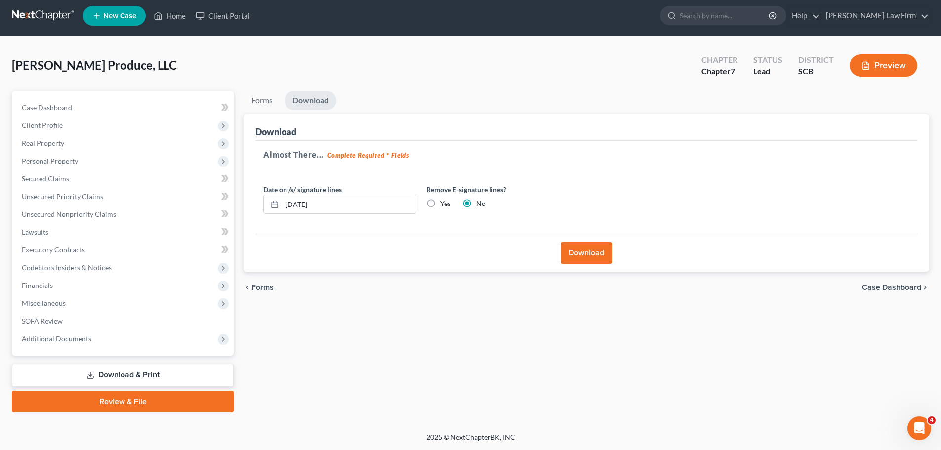
click at [596, 254] on button "Download" at bounding box center [586, 253] width 51 height 22
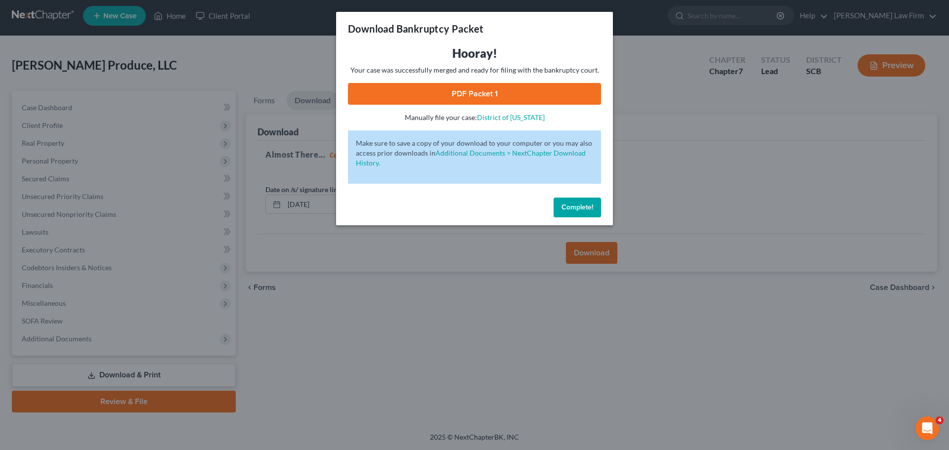
click at [490, 88] on link "PDF Packet 1" at bounding box center [474, 94] width 253 height 22
click at [576, 203] on span "Complete!" at bounding box center [577, 207] width 32 height 8
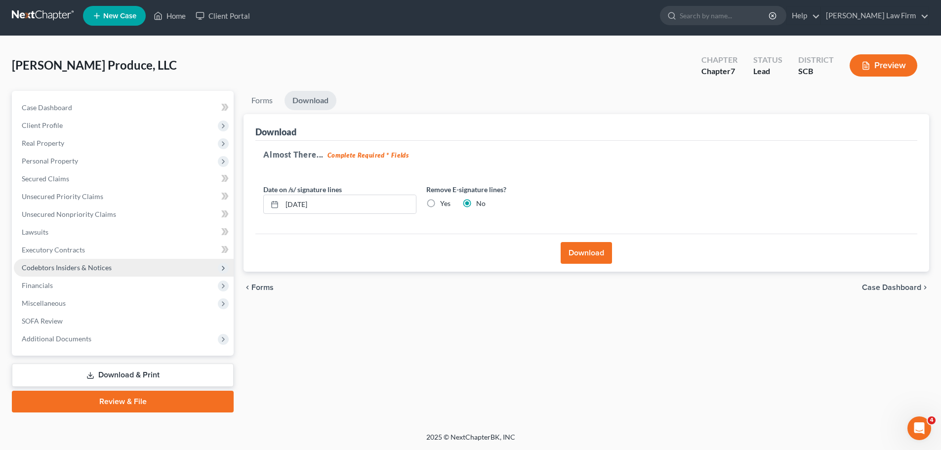
click at [48, 268] on span "Codebtors Insiders & Notices" at bounding box center [67, 267] width 90 height 8
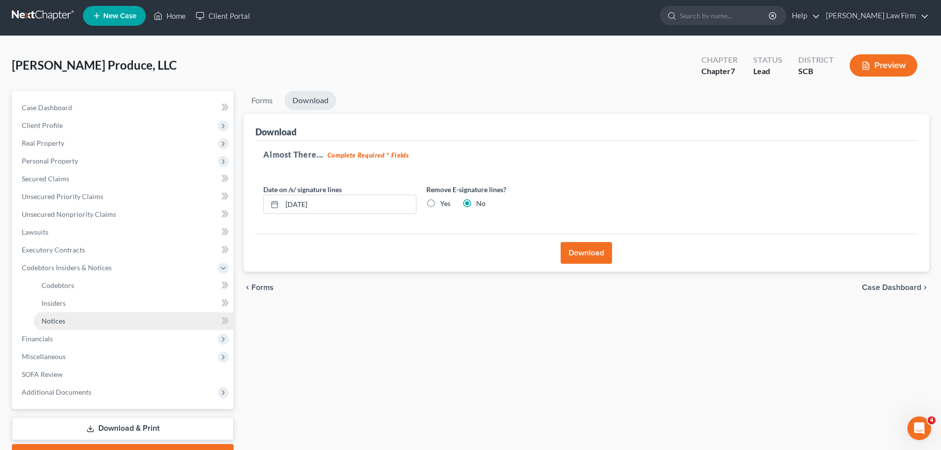
click at [46, 326] on link "Notices" at bounding box center [134, 321] width 200 height 18
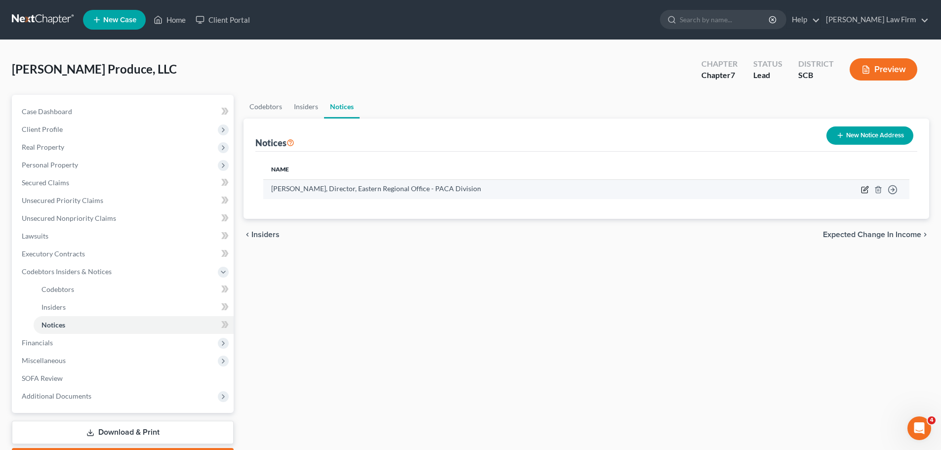
click at [867, 191] on icon "button" at bounding box center [865, 190] width 8 height 8
select select "48"
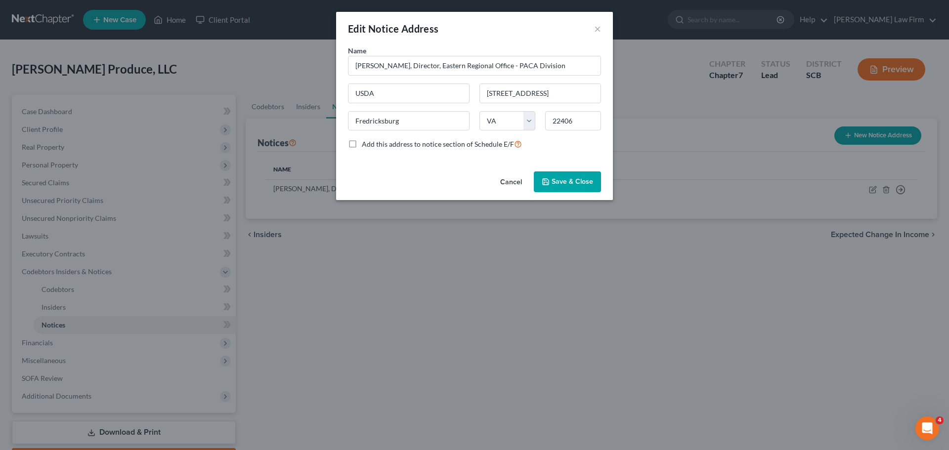
click at [515, 180] on button "Cancel" at bounding box center [511, 182] width 38 height 20
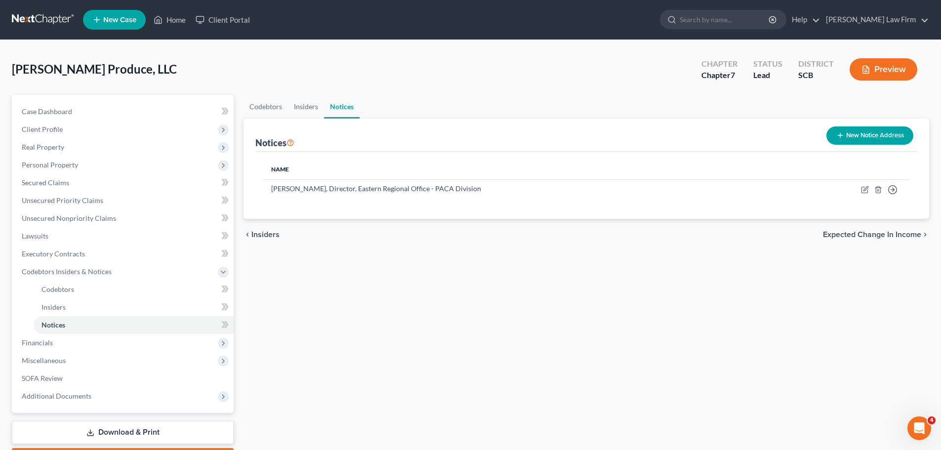
click at [858, 137] on button "New Notice Address" at bounding box center [870, 135] width 87 height 18
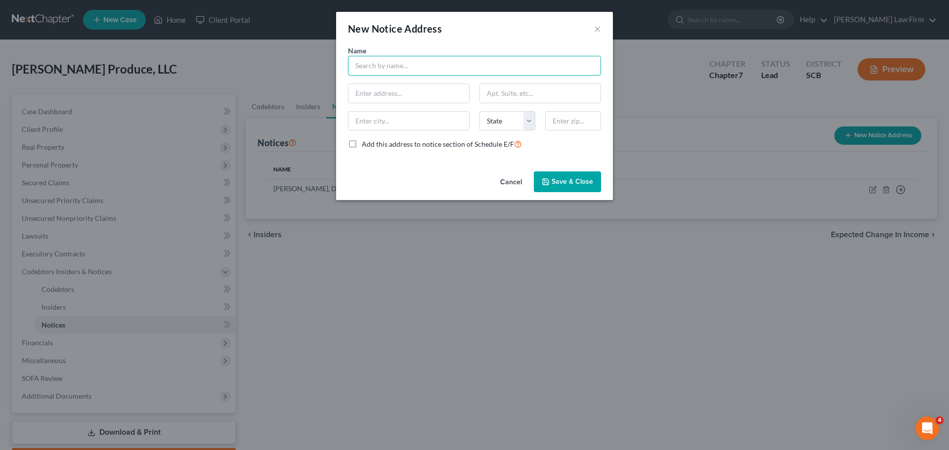
click at [382, 63] on input "text" at bounding box center [474, 66] width 253 height 20
type input "[PERSON_NAME], MBA, CECFE"
click at [385, 93] on input "text" at bounding box center [408, 93] width 121 height 19
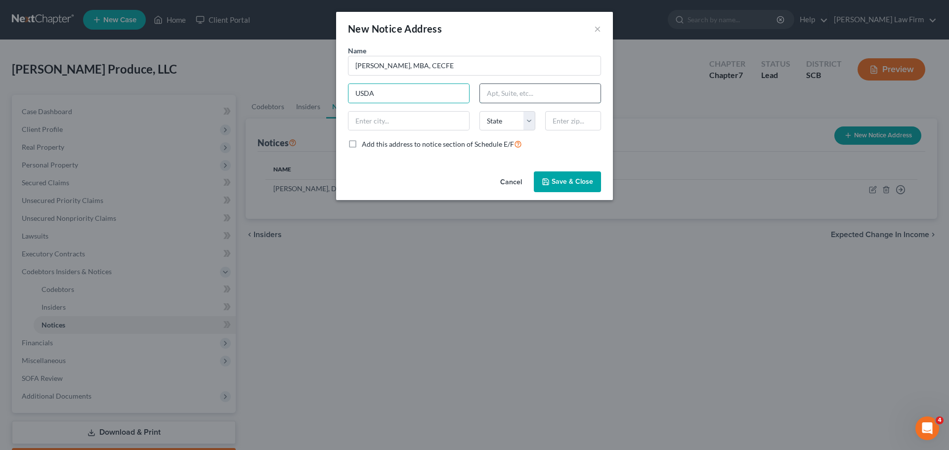
click at [526, 92] on input "text" at bounding box center [540, 93] width 121 height 19
click at [385, 95] on input "USDA" at bounding box center [408, 93] width 121 height 19
type input "USDA, AMS/Fair Trade Practices Program/PACA"
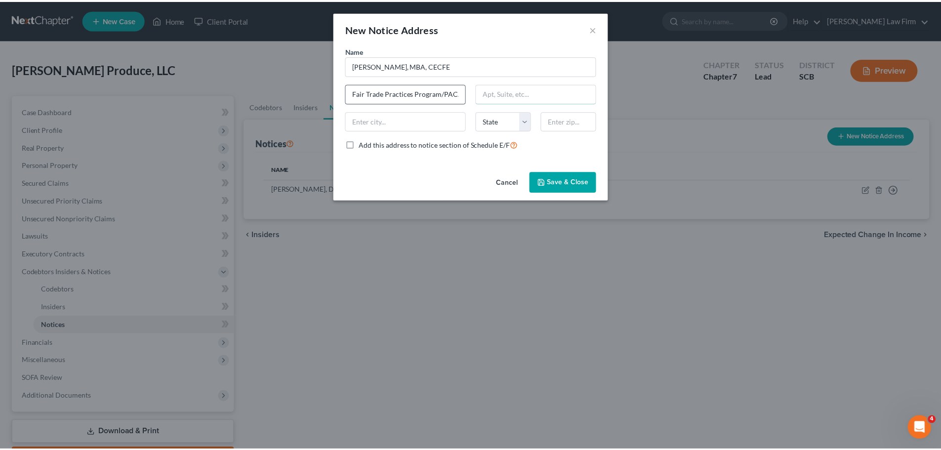
scroll to position [0, 0]
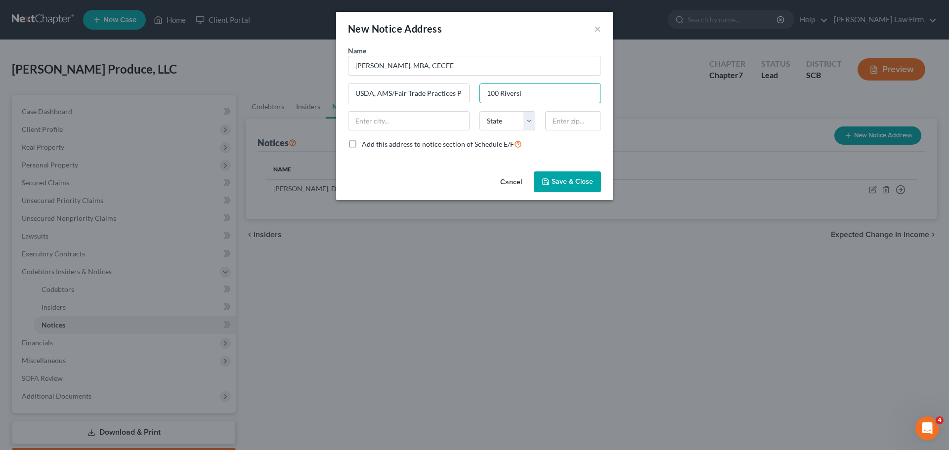
type input "[STREET_ADDRESS]"
click at [400, 121] on input "text" at bounding box center [408, 121] width 121 height 19
type input "Fredricksburg"
click at [503, 123] on select "State [US_STATE] AK AR AZ CA CO CT DE DC [GEOGRAPHIC_DATA] [GEOGRAPHIC_DATA] GU…" at bounding box center [507, 121] width 56 height 20
select select "48"
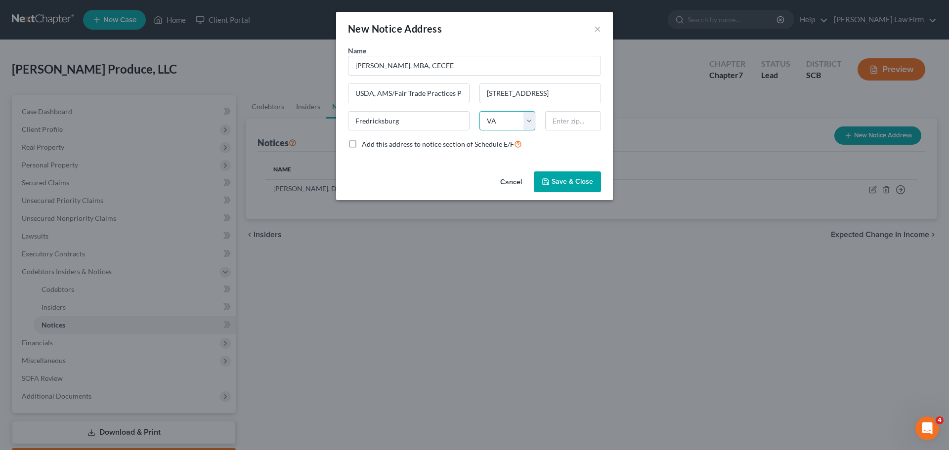
click at [479, 111] on select "State [US_STATE] AK AR AZ CA CO CT DE DC [GEOGRAPHIC_DATA] [GEOGRAPHIC_DATA] GU…" at bounding box center [507, 121] width 56 height 20
click at [563, 121] on input "text" at bounding box center [573, 121] width 56 height 20
type input "22406"
click at [362, 144] on label "Add this address to notice section of Schedule E/F" at bounding box center [442, 143] width 160 height 11
click at [366, 144] on input "Add this address to notice section of Schedule E/F" at bounding box center [369, 141] width 6 height 6
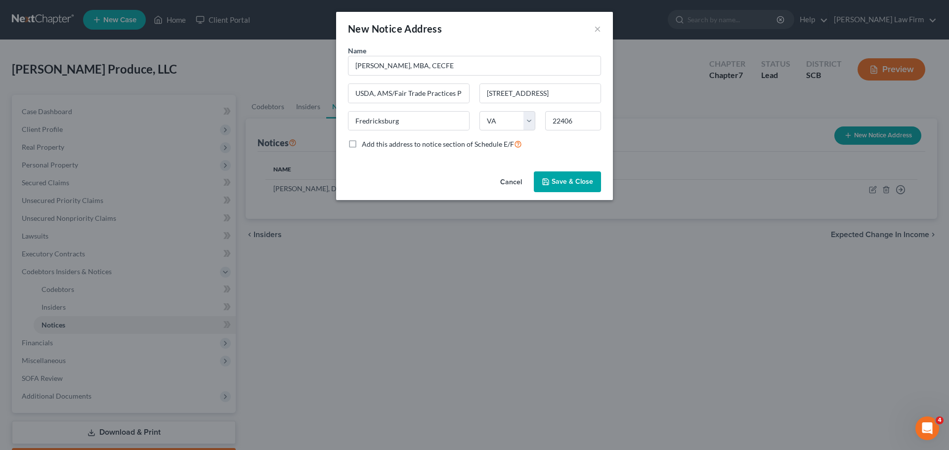
checkbox input "true"
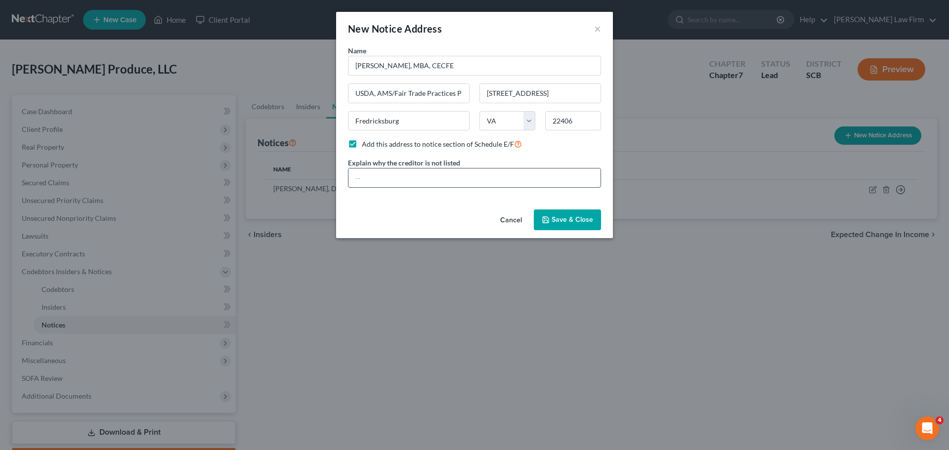
type input "[GEOGRAPHIC_DATA]"
click at [362, 140] on label "Add this address to notice section of Schedule E/F" at bounding box center [442, 143] width 160 height 11
click at [366, 140] on input "Add this address to notice section of Schedule E/F" at bounding box center [369, 141] width 6 height 6
checkbox input "false"
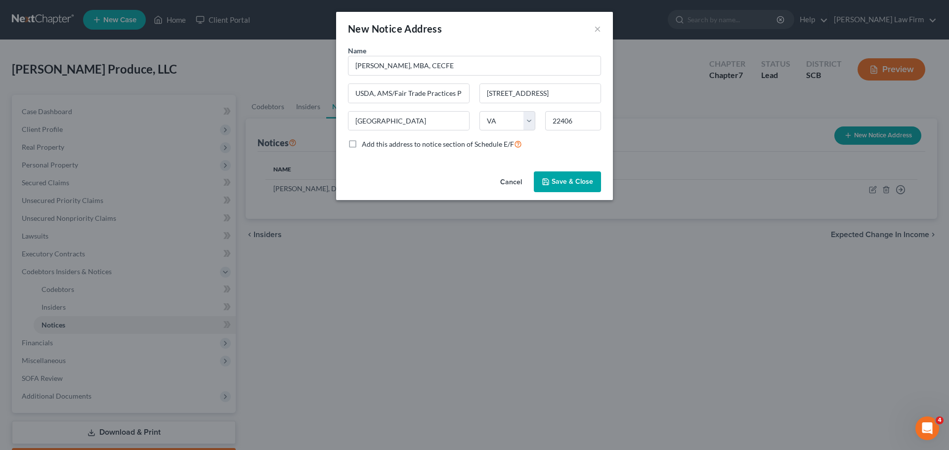
click at [559, 183] on span "Save & Close" at bounding box center [572, 181] width 42 height 8
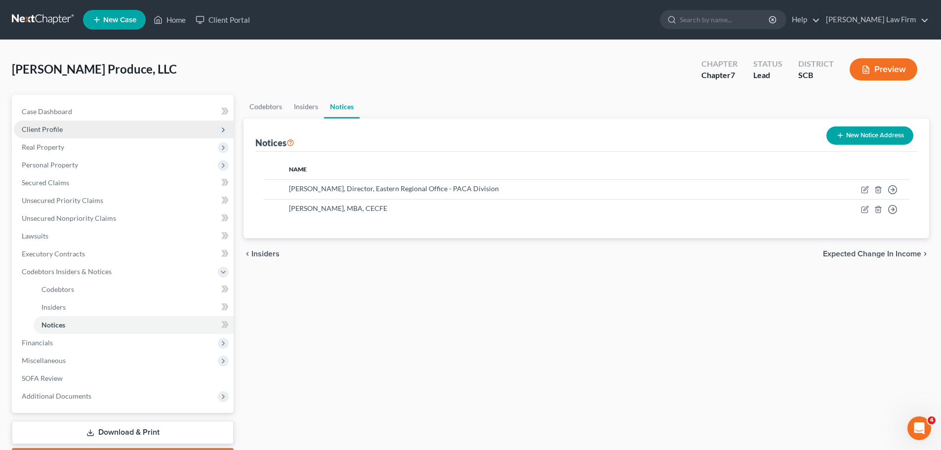
click at [55, 127] on span "Client Profile" at bounding box center [42, 129] width 41 height 8
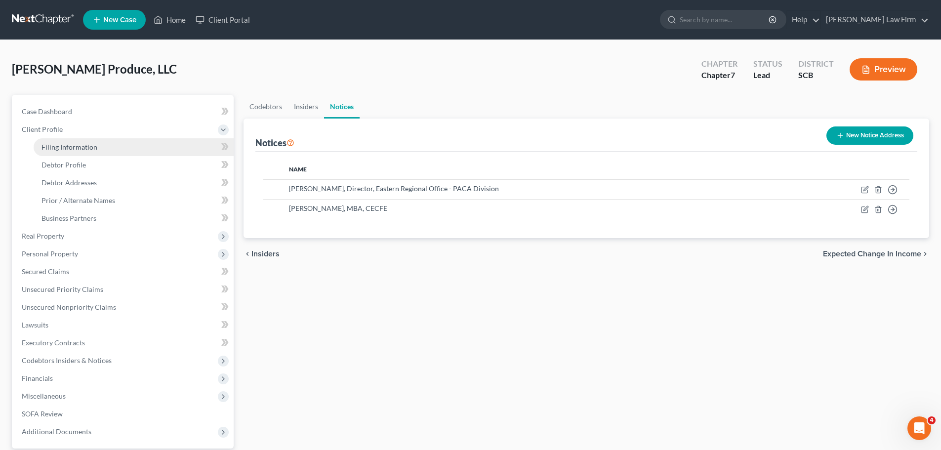
click at [79, 144] on span "Filing Information" at bounding box center [70, 147] width 56 height 8
select select "3"
select select "1"
select select "0"
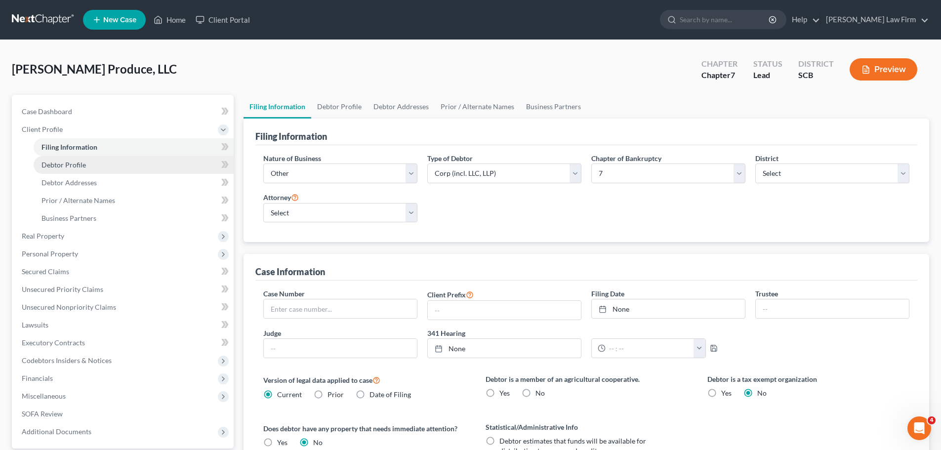
click at [51, 164] on span "Debtor Profile" at bounding box center [64, 165] width 44 height 8
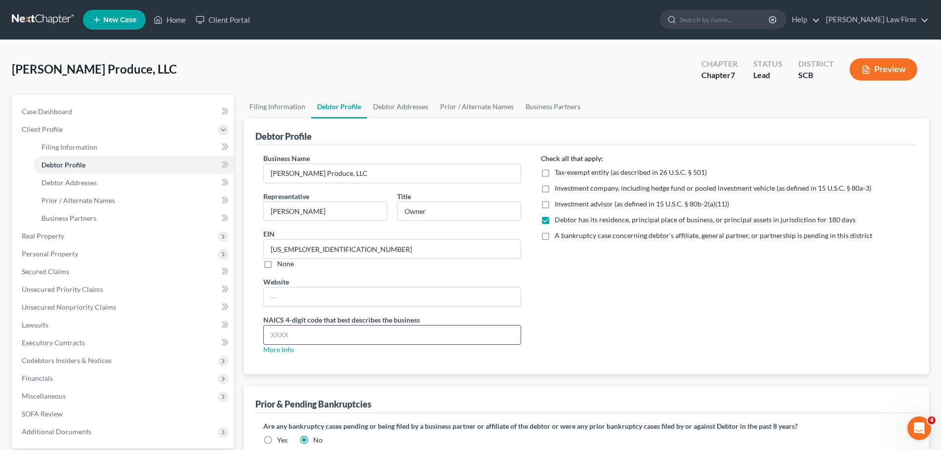
click at [283, 327] on input "text" at bounding box center [392, 335] width 257 height 19
type input "4244"
click at [70, 179] on span "Debtor Addresses" at bounding box center [69, 182] width 55 height 8
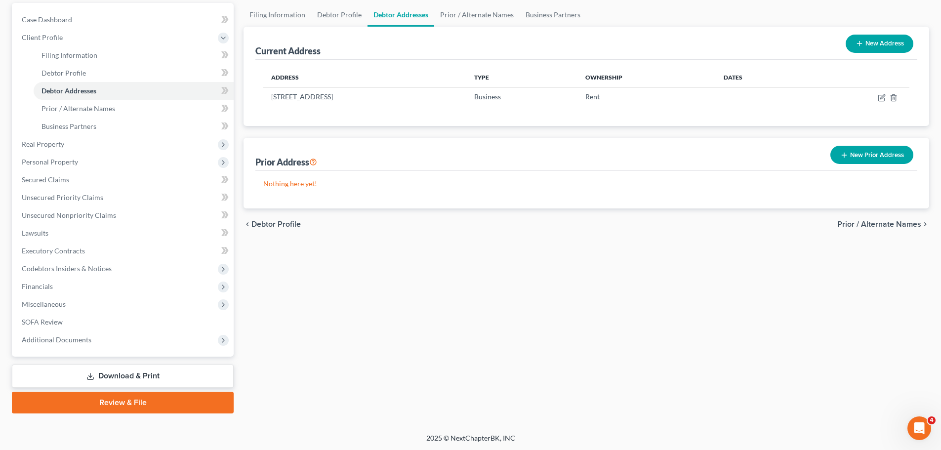
scroll to position [93, 0]
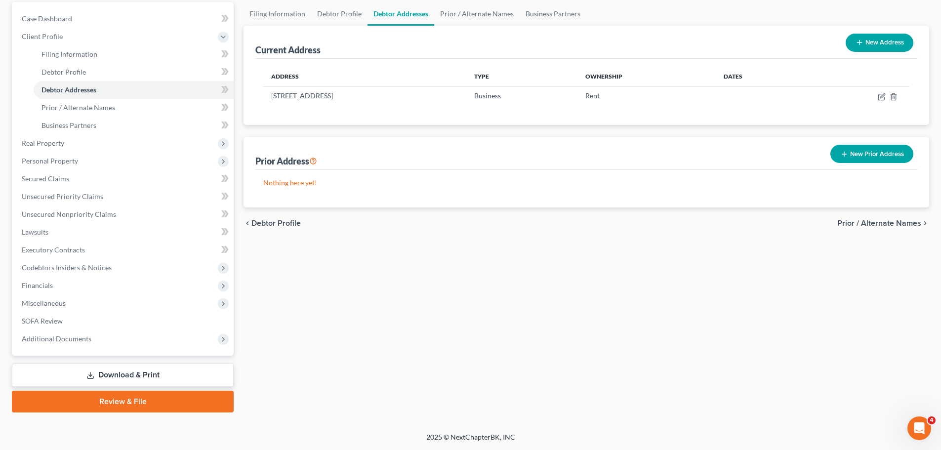
click at [127, 401] on link "Review & File" at bounding box center [123, 402] width 222 height 22
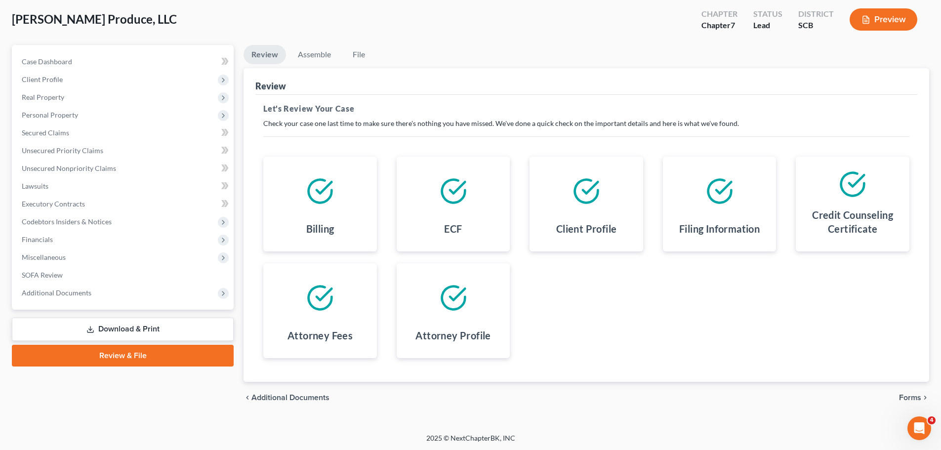
scroll to position [51, 0]
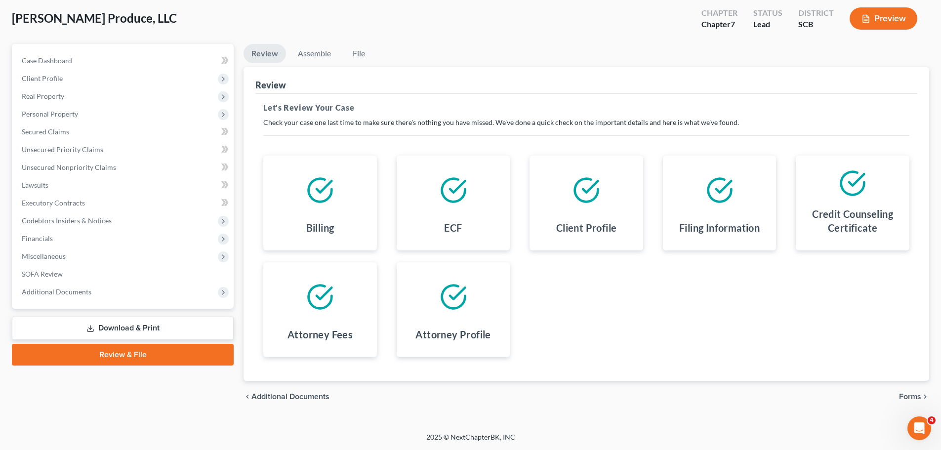
click at [908, 395] on span "Forms" at bounding box center [910, 397] width 22 height 8
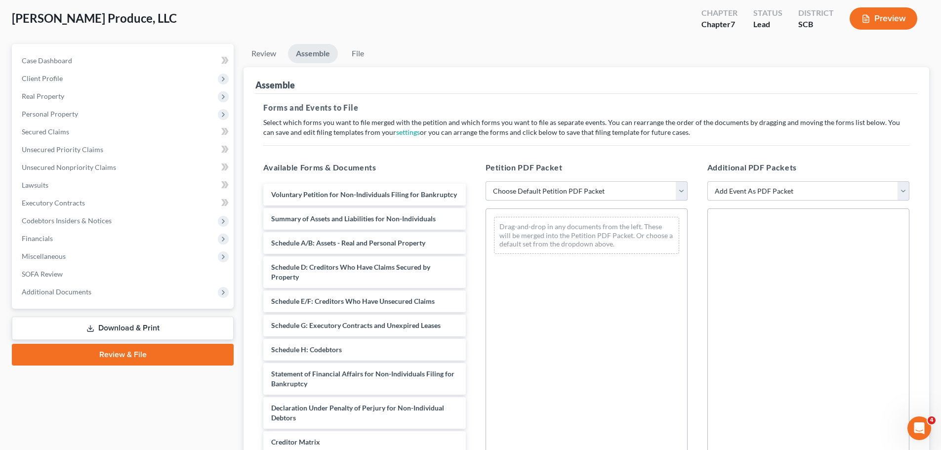
click at [681, 188] on select "Choose Default Petition PDF Packet Complete Bankruptcy Petition (all forms and …" at bounding box center [587, 191] width 202 height 20
select select "0"
click at [486, 181] on select "Choose Default Petition PDF Packet Complete Bankruptcy Petition (all forms and …" at bounding box center [587, 191] width 202 height 20
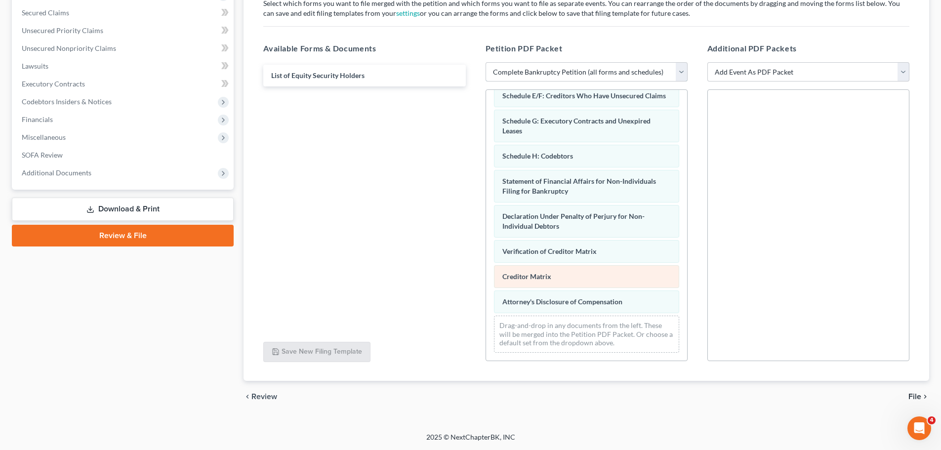
scroll to position [154, 0]
click at [920, 395] on span "File" at bounding box center [915, 397] width 13 height 8
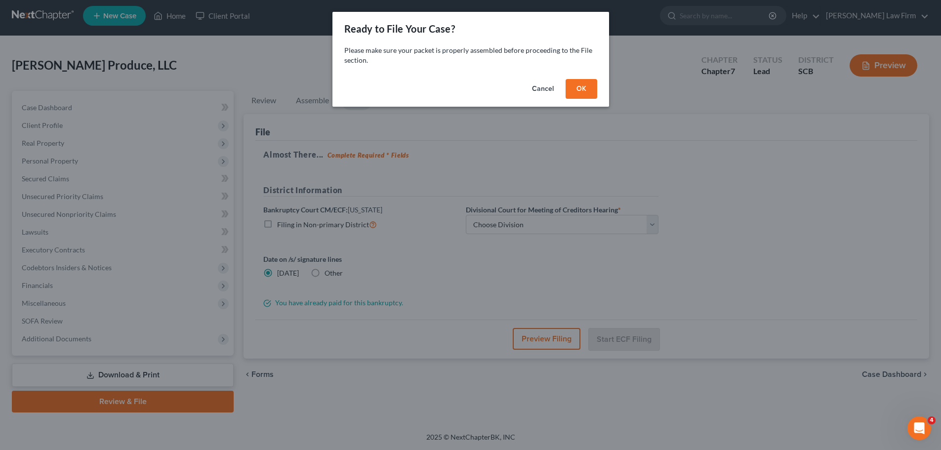
scroll to position [4, 0]
click at [581, 87] on button "OK" at bounding box center [585, 89] width 32 height 20
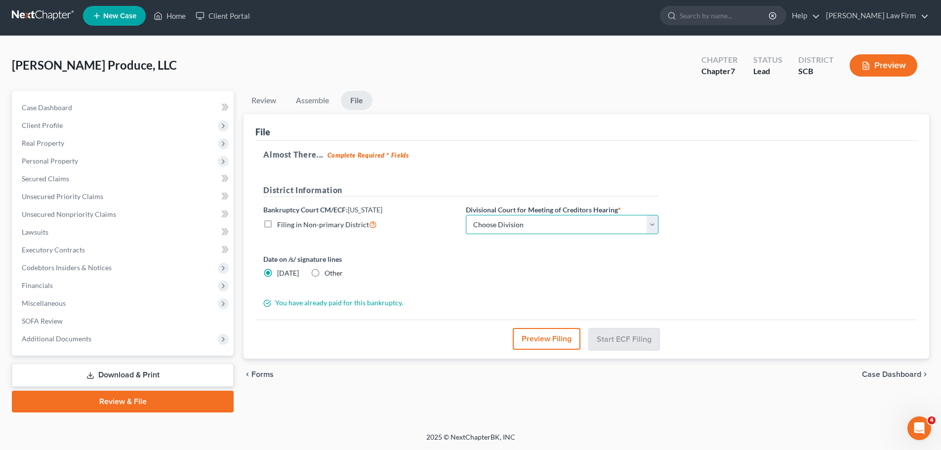
click at [650, 221] on select "Choose Division [GEOGRAPHIC_DATA] [GEOGRAPHIC_DATA] [GEOGRAPHIC_DATA]" at bounding box center [562, 225] width 193 height 20
select select "1"
click at [466, 215] on select "Choose Division [GEOGRAPHIC_DATA] [GEOGRAPHIC_DATA] [GEOGRAPHIC_DATA]" at bounding box center [562, 225] width 193 height 20
click at [635, 337] on button "Start ECF Filing" at bounding box center [624, 339] width 71 height 22
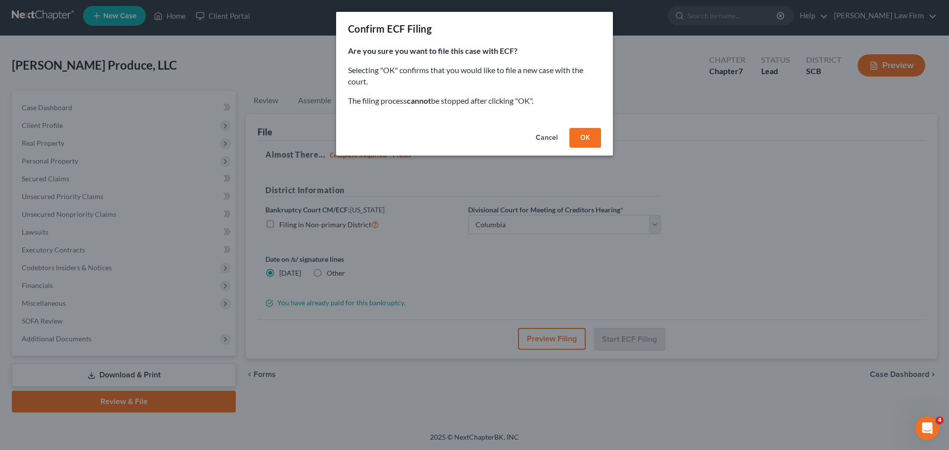
click at [587, 135] on button "OK" at bounding box center [585, 138] width 32 height 20
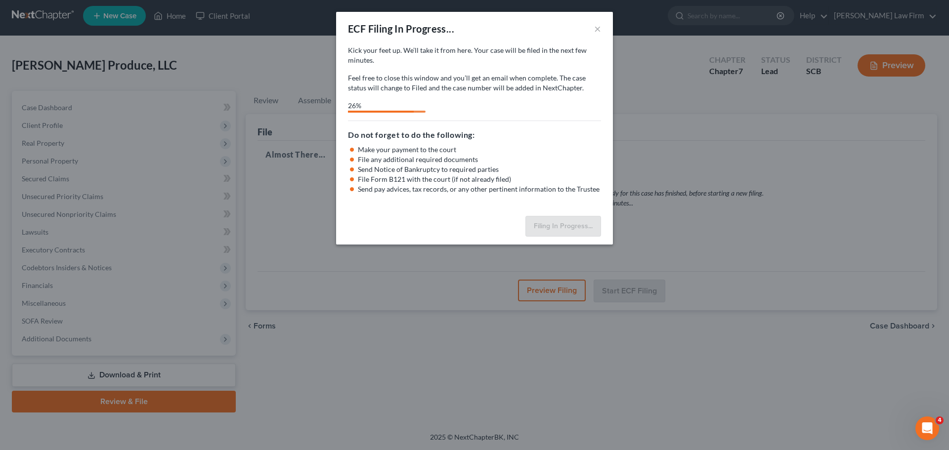
select select "1"
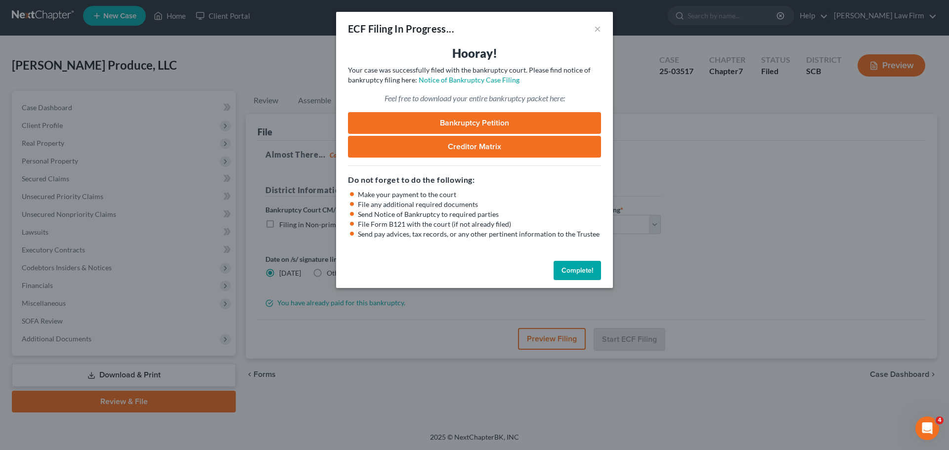
click at [516, 115] on link "Bankruptcy Petition" at bounding box center [474, 123] width 253 height 22
click at [580, 268] on button "Complete!" at bounding box center [576, 271] width 47 height 20
